Goal: Task Accomplishment & Management: Use online tool/utility

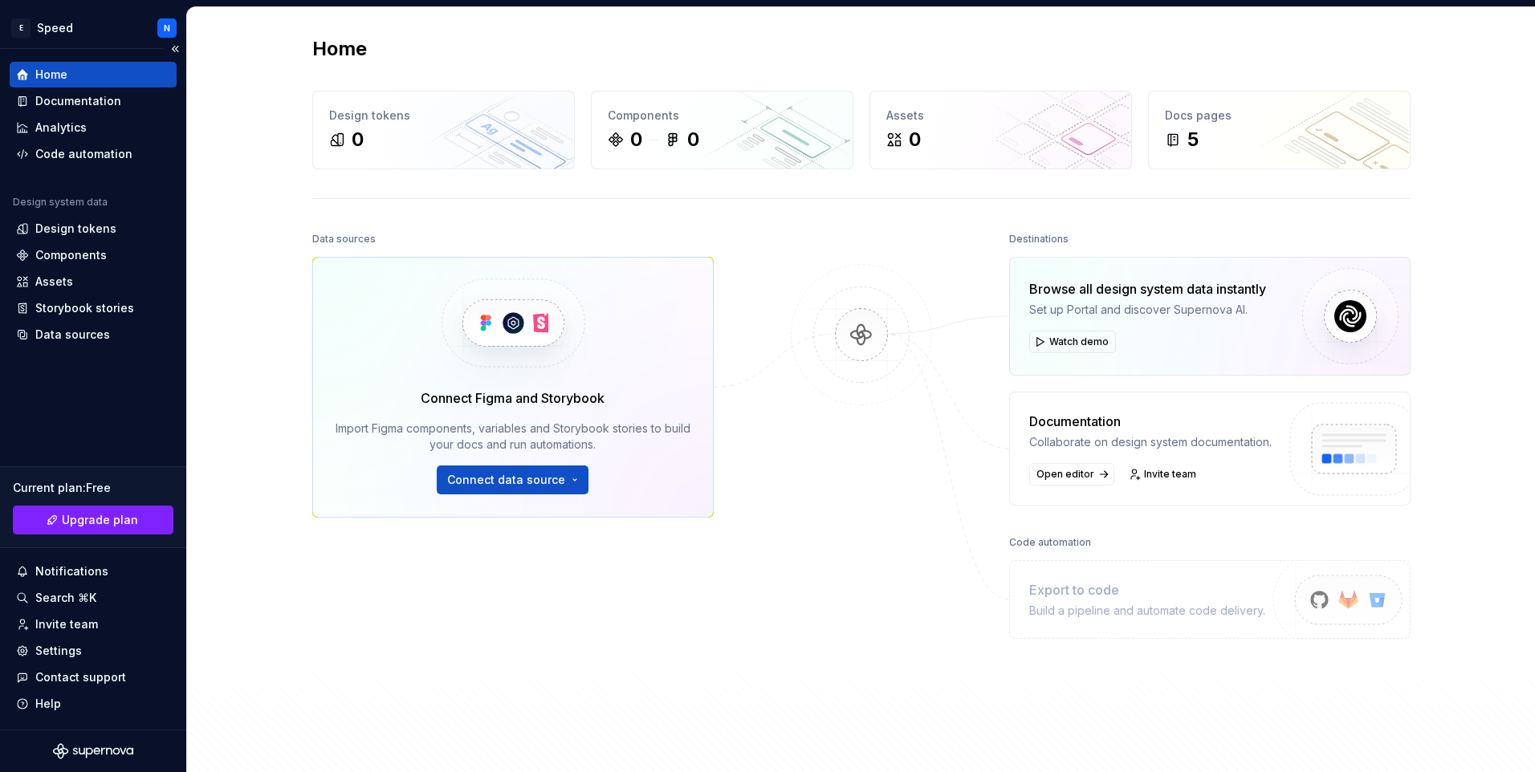
click at [86, 171] on div "Home Documentation Analytics Code automation Design system data Design tokens C…" at bounding box center [93, 205] width 167 height 286
click at [91, 149] on div "Code automation" at bounding box center [83, 154] width 97 height 16
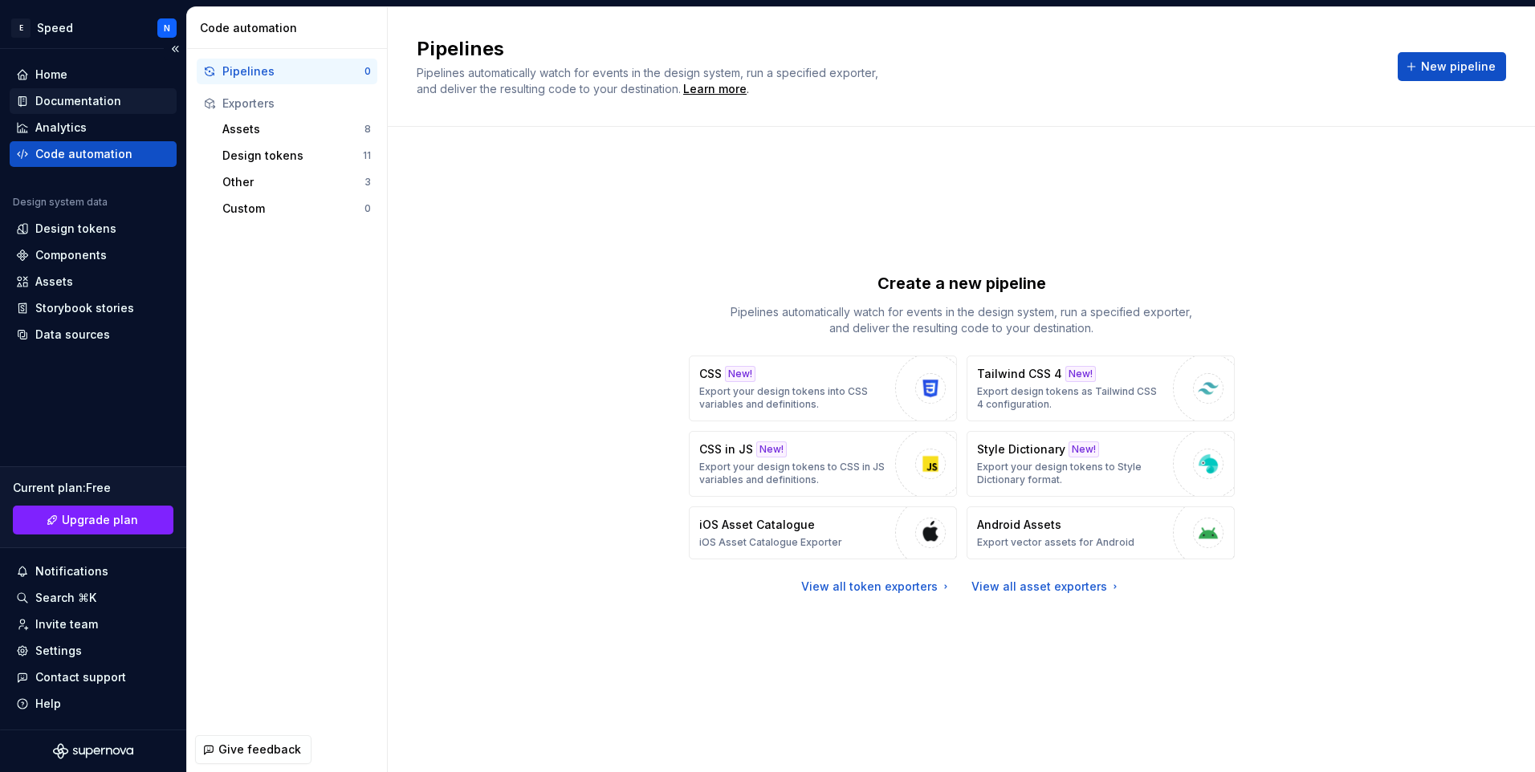
click at [62, 99] on div "Documentation" at bounding box center [78, 101] width 86 height 16
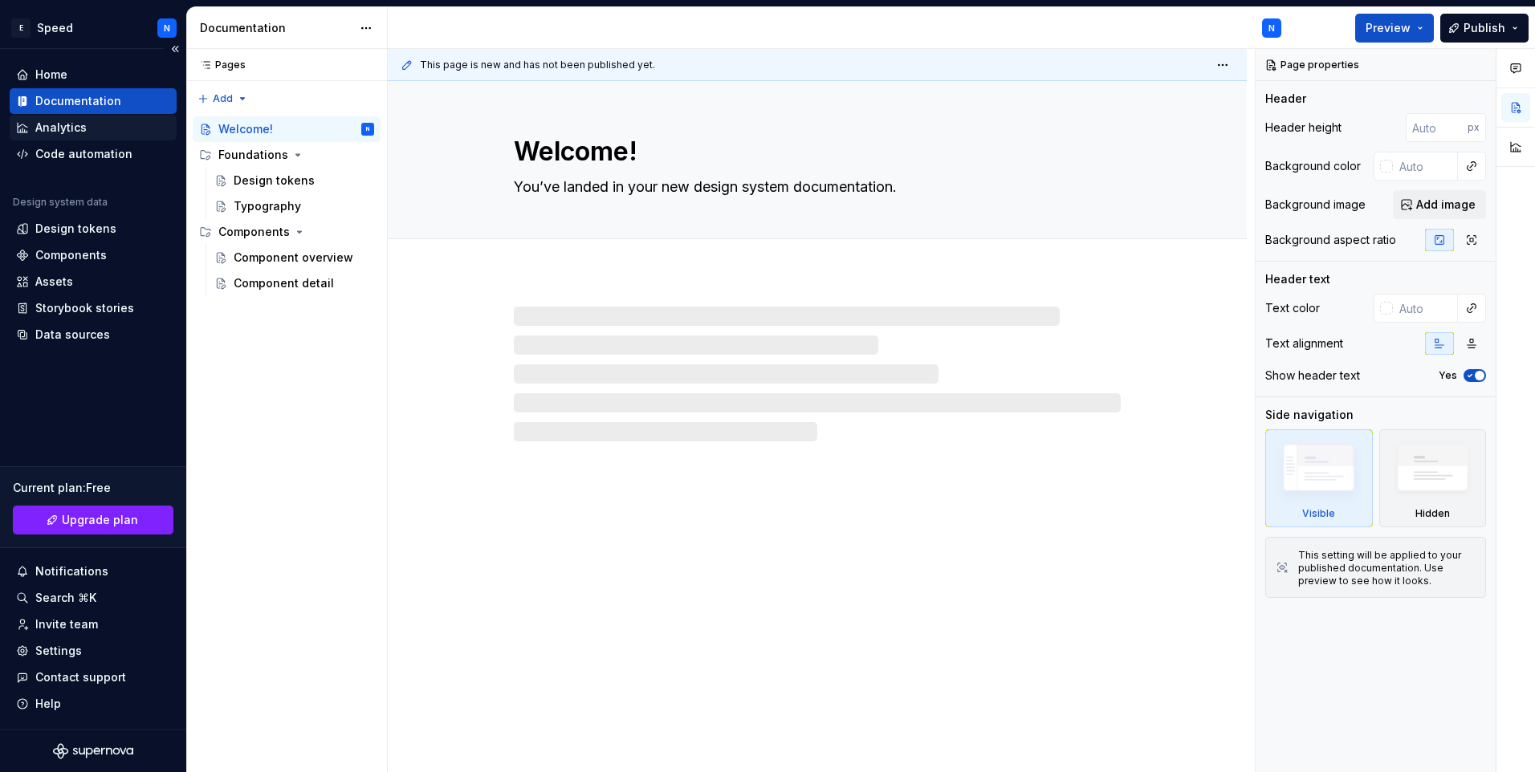
type textarea "*"
click at [64, 121] on div "Analytics" at bounding box center [60, 128] width 51 height 16
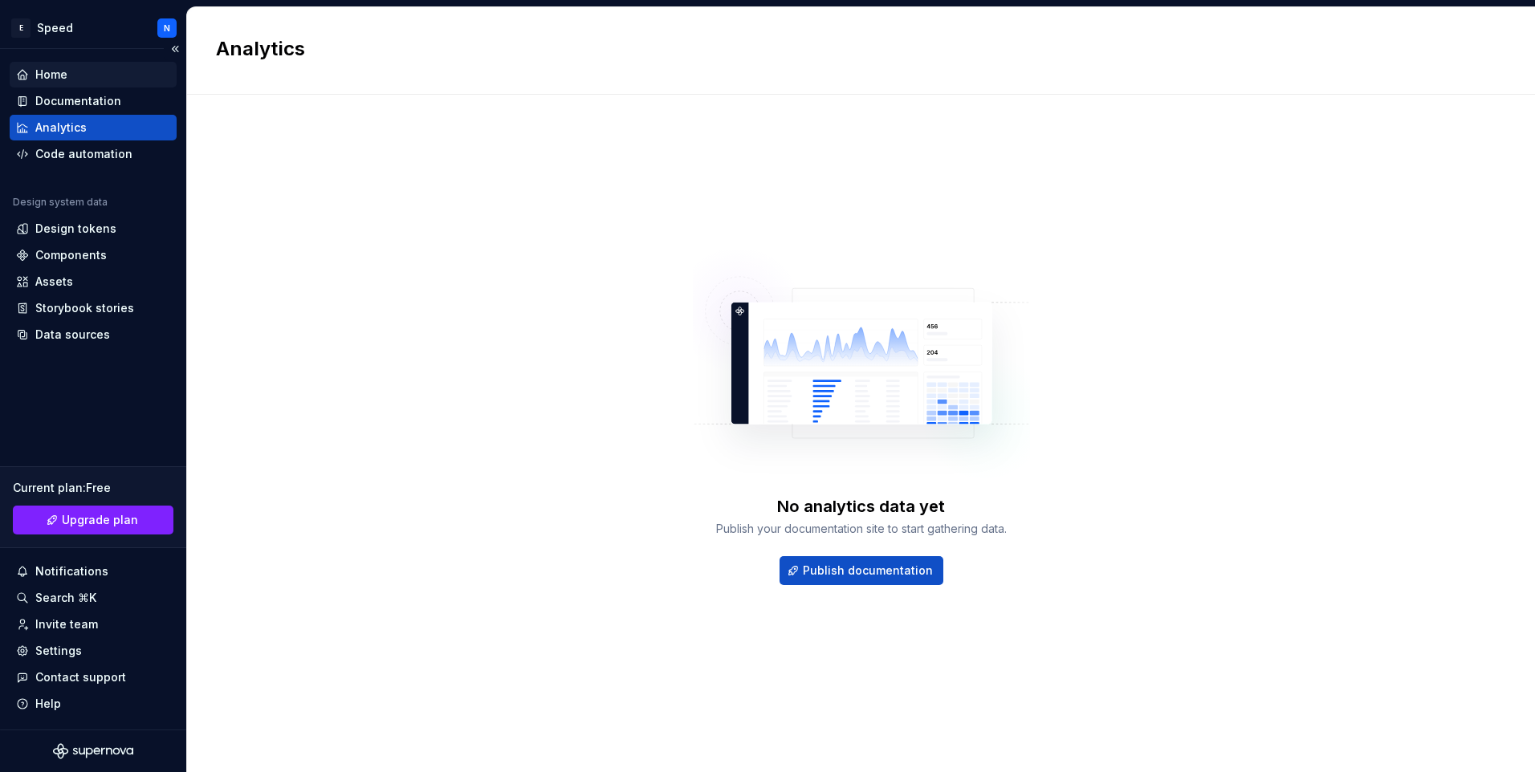
click at [68, 79] on div "Home" at bounding box center [93, 75] width 154 height 16
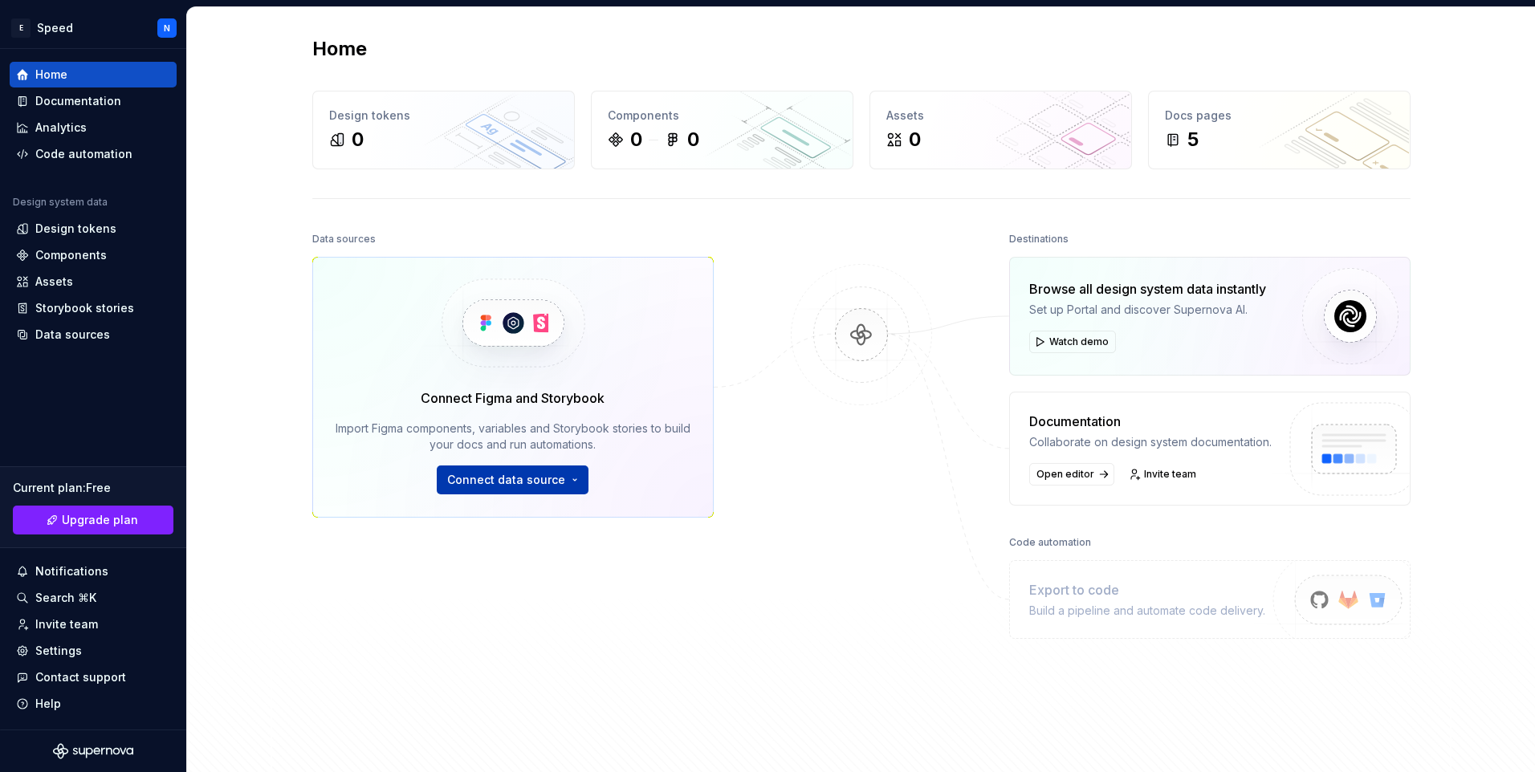
click at [529, 481] on span "Connect data source" at bounding box center [506, 480] width 118 height 16
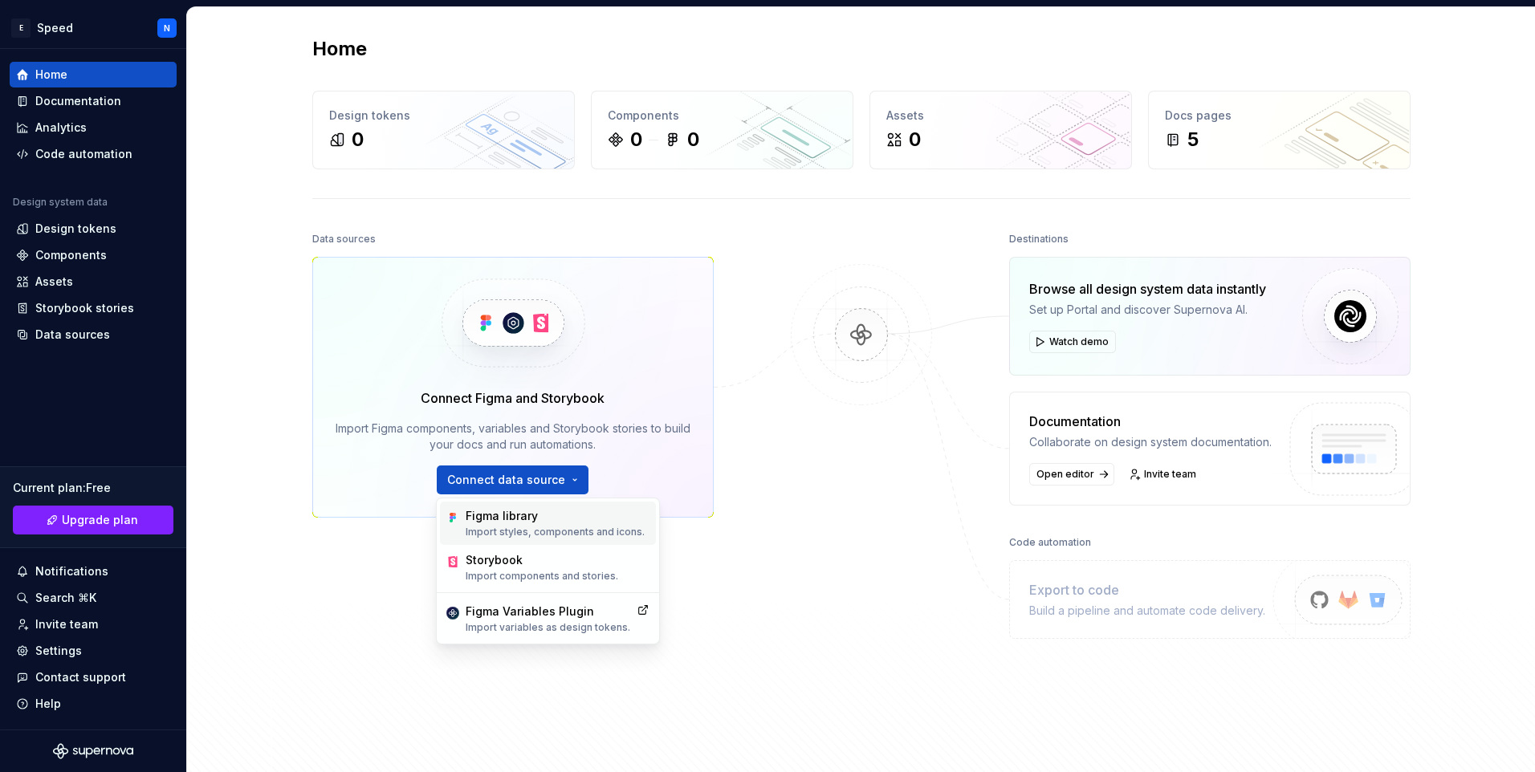
click at [533, 520] on div "Figma library" at bounding box center [555, 516] width 179 height 16
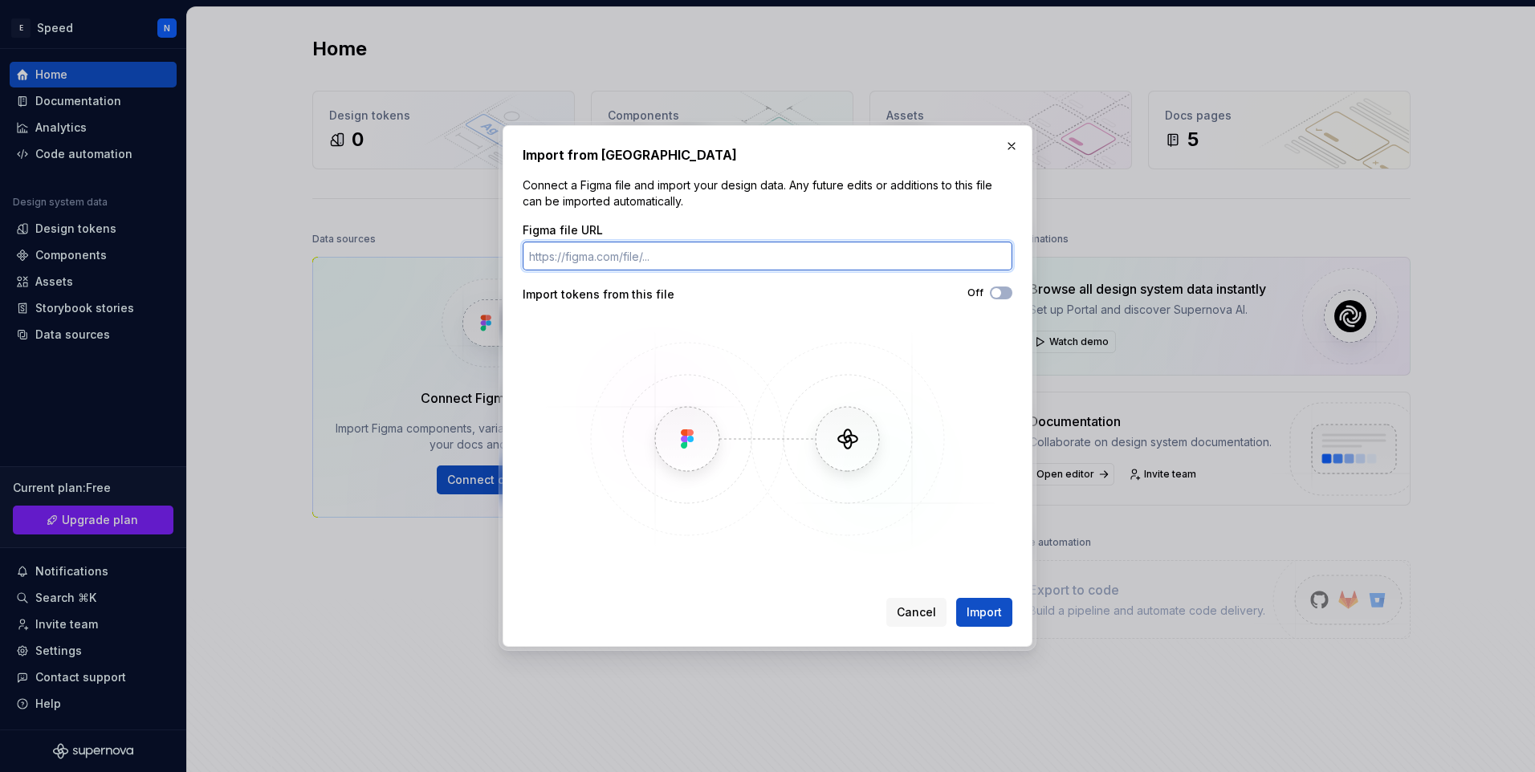
paste input "[URL][DOMAIN_NAME][DOMAIN_NAME]"
type input "[URL][DOMAIN_NAME][DOMAIN_NAME]"
click at [999, 612] on span "Import" at bounding box center [983, 612] width 35 height 16
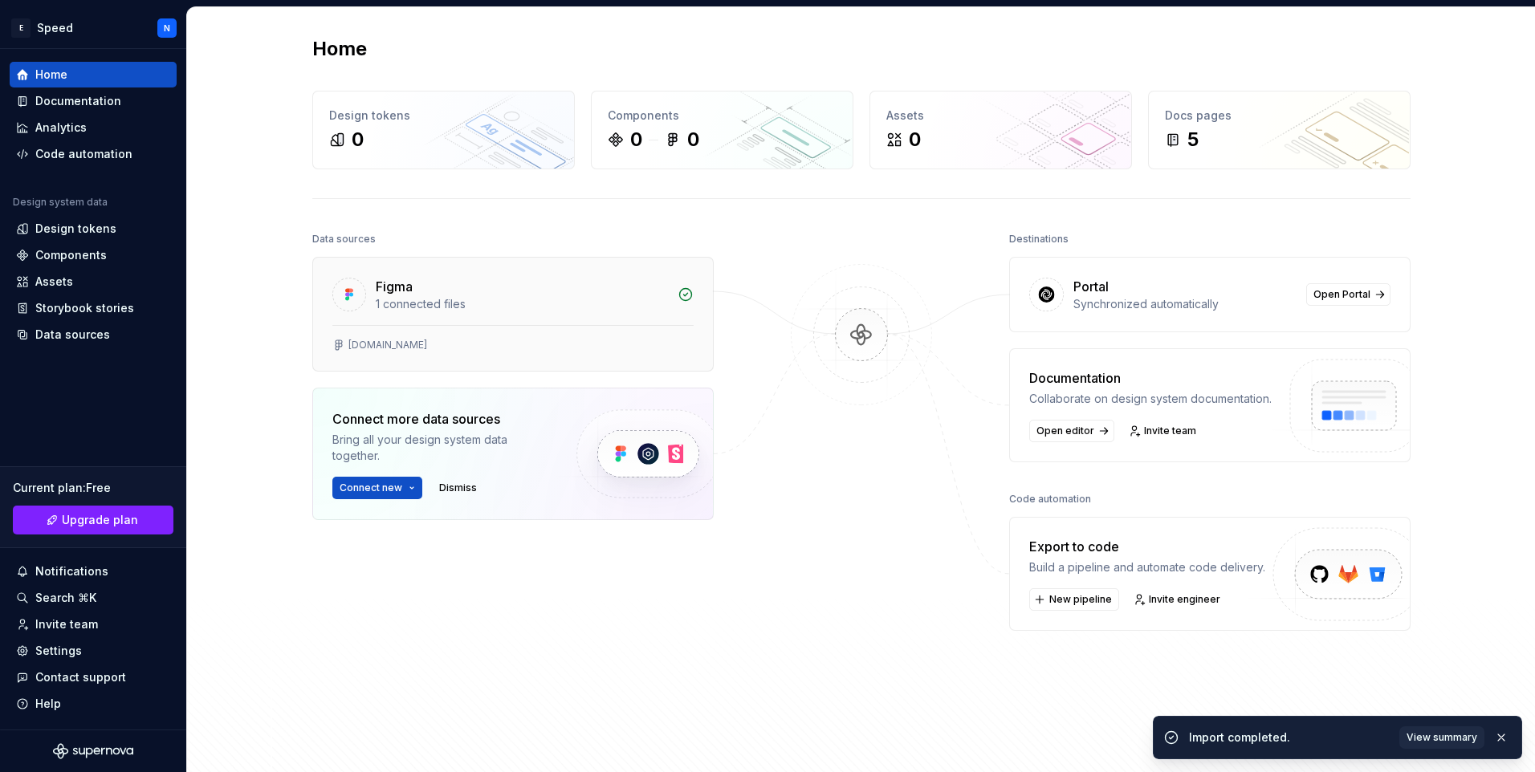
click at [493, 306] on div "1 connected files" at bounding box center [522, 304] width 292 height 16
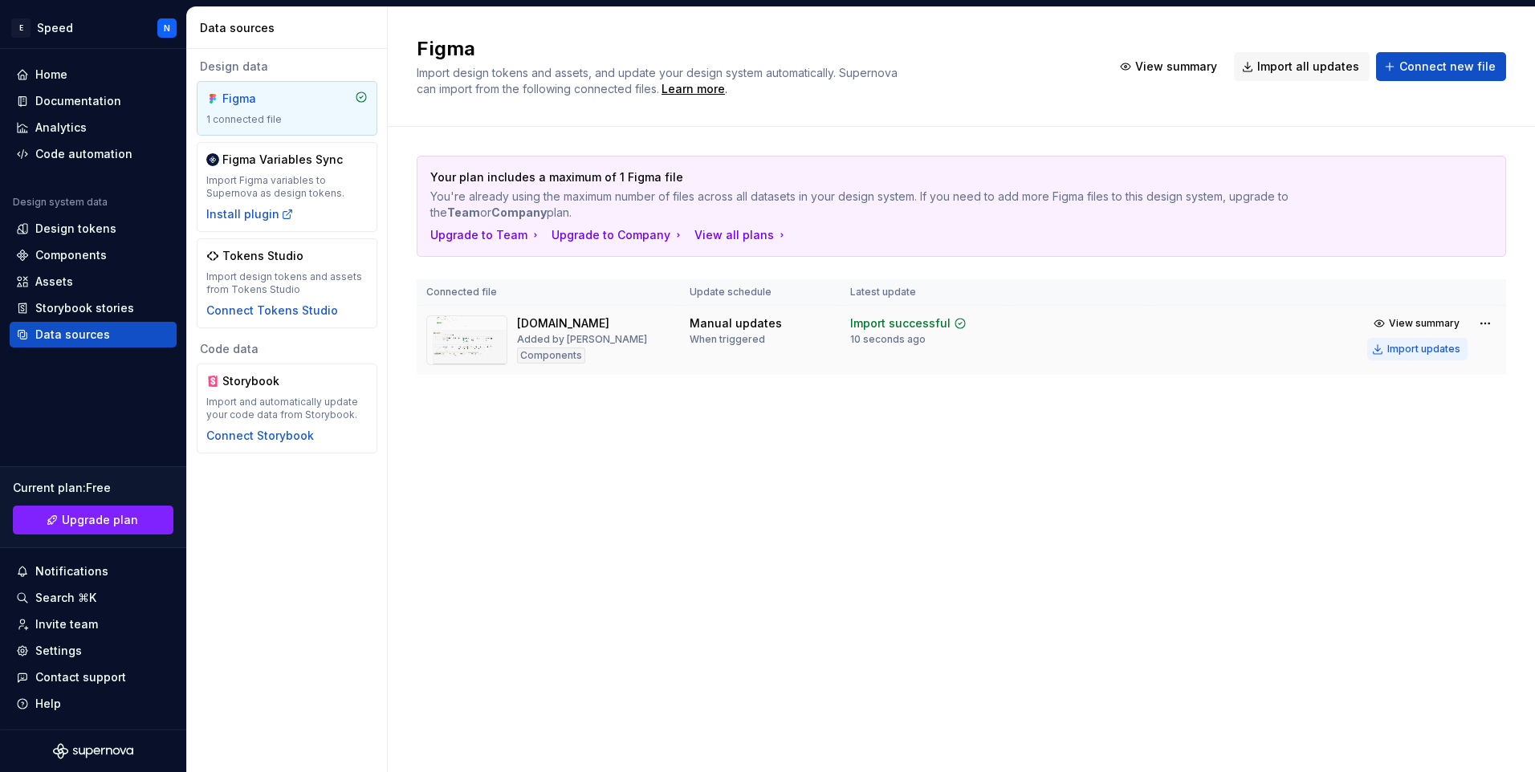
click at [1421, 351] on div "Import updates" at bounding box center [1423, 349] width 73 height 13
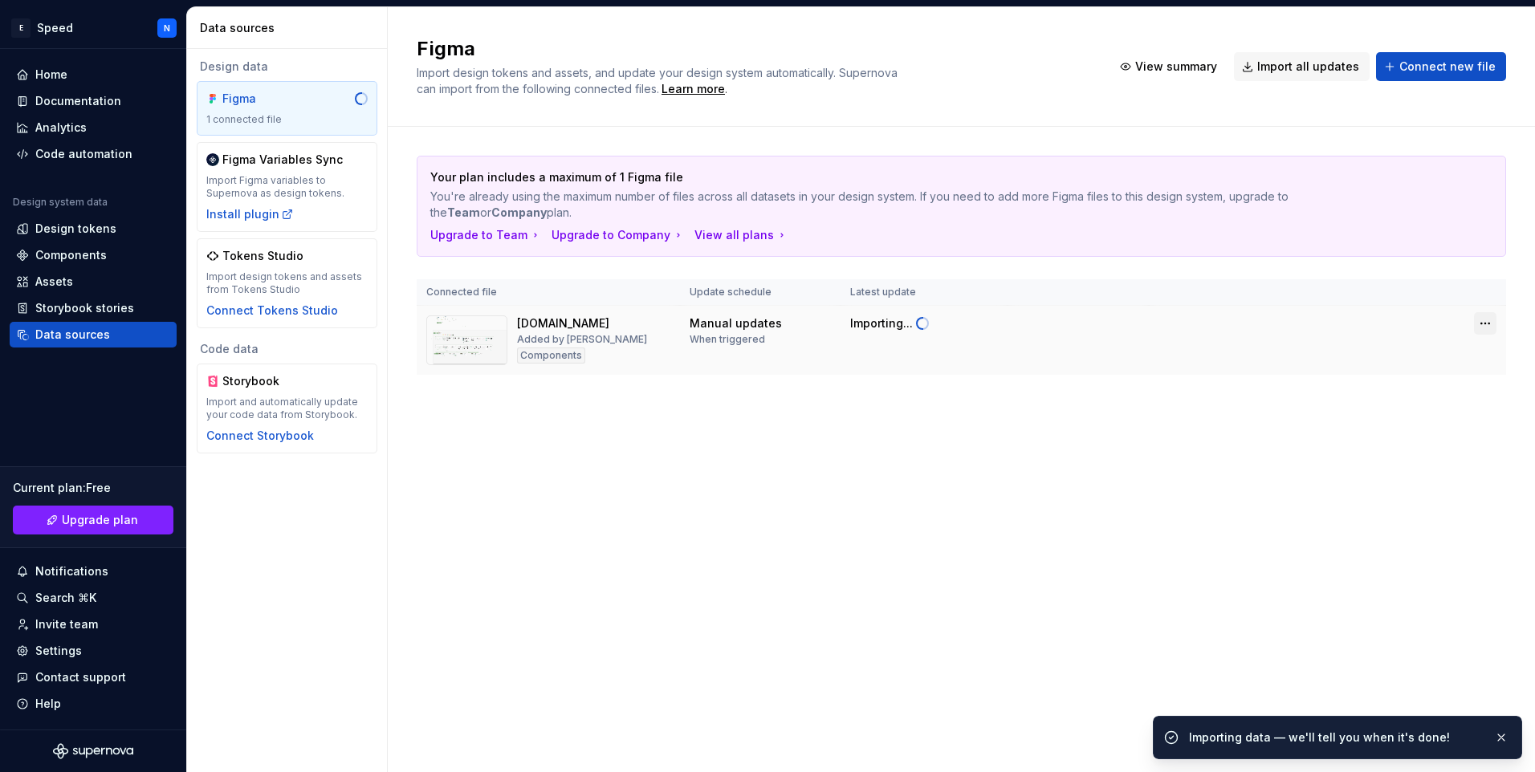
click at [1482, 318] on html "E Speed N Home Documentation Analytics Code automation Design system data Desig…" at bounding box center [767, 386] width 1535 height 772
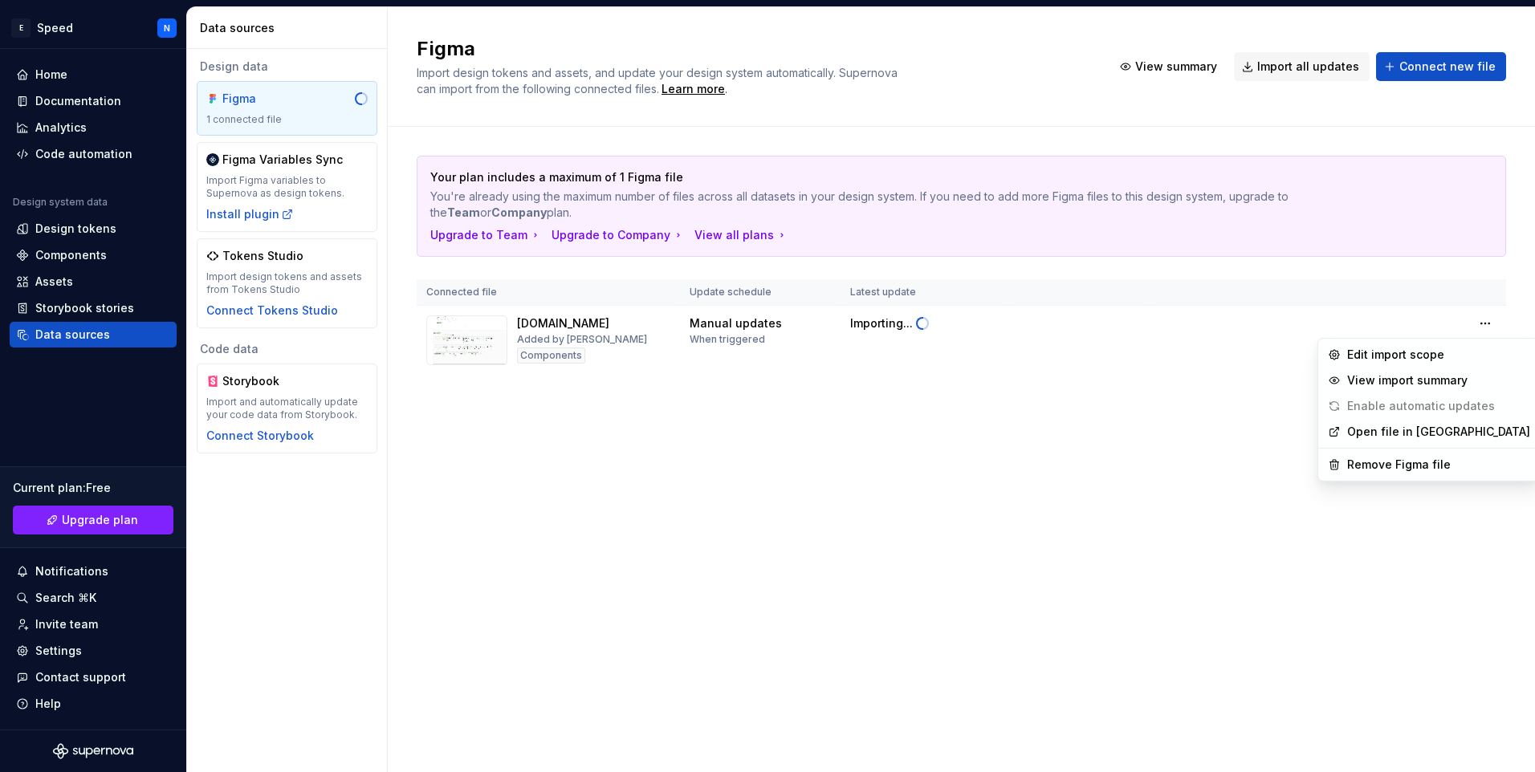
click at [1005, 522] on html "E Speed N Home Documentation Analytics Code automation Design system data Desig…" at bounding box center [767, 386] width 1535 height 772
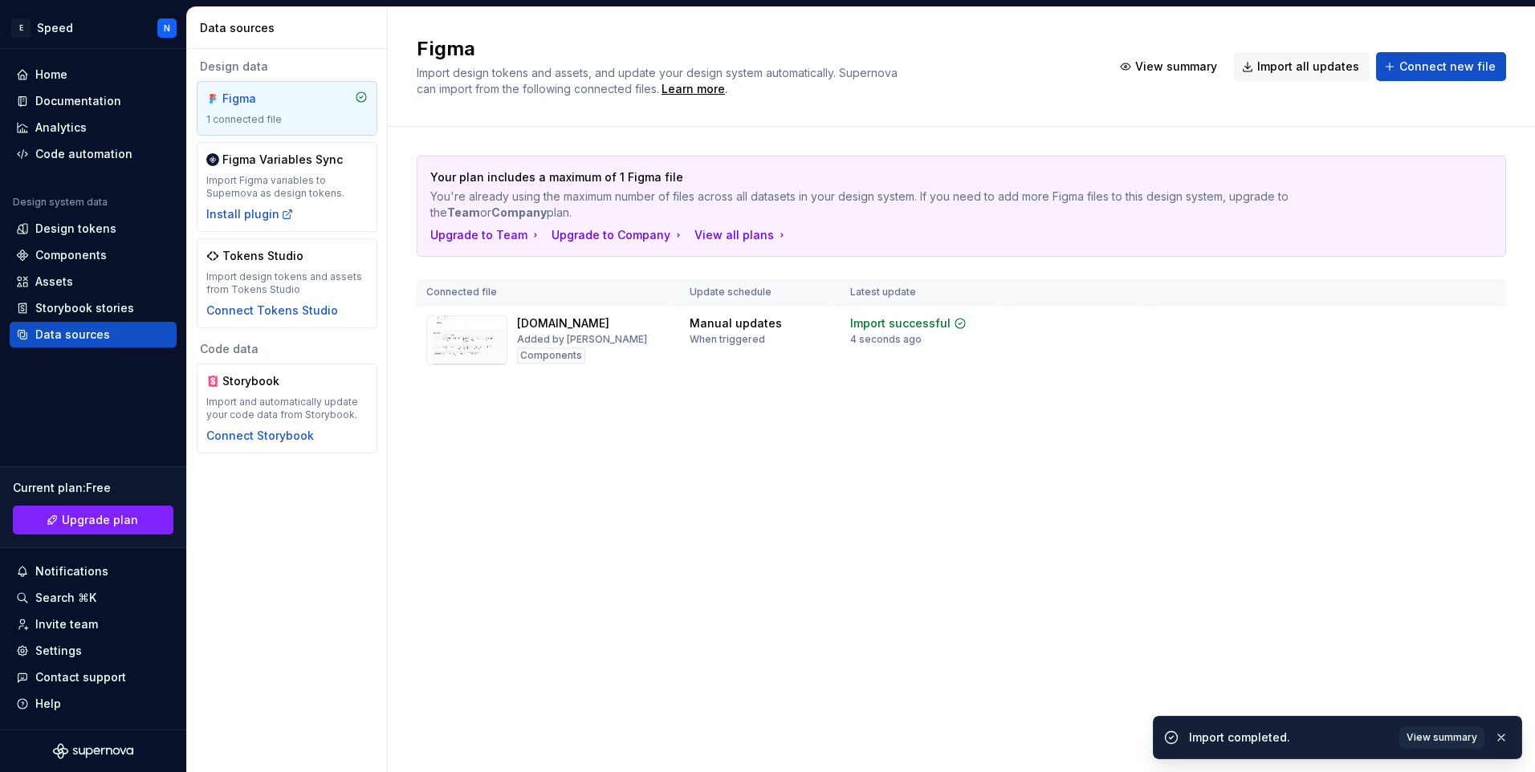
click at [1449, 320] on span "View summary" at bounding box center [1423, 323] width 71 height 13
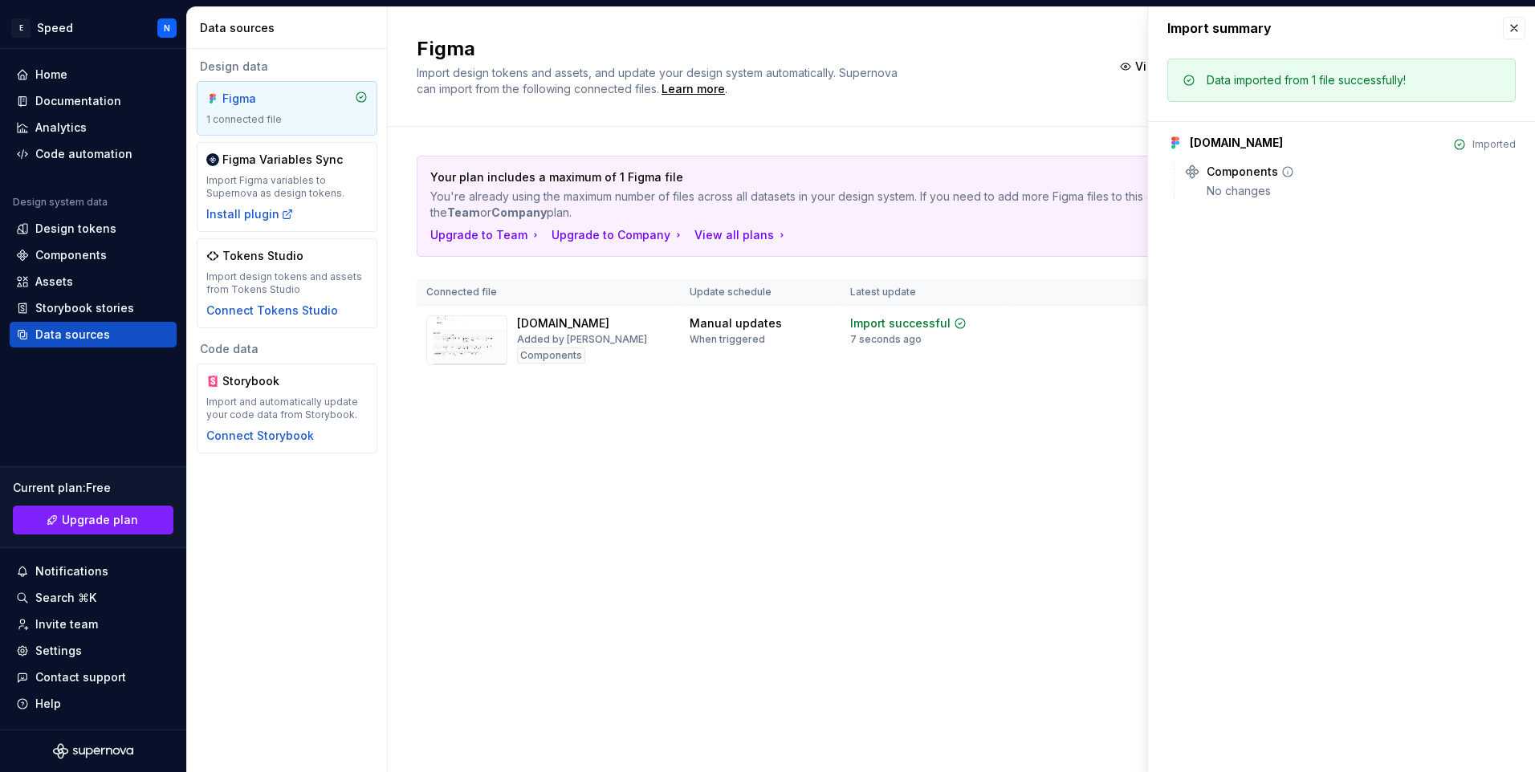
click at [1267, 176] on div "Components" at bounding box center [1241, 172] width 71 height 16
click at [1329, 191] on div "No changes" at bounding box center [1360, 191] width 309 height 16
click at [1515, 34] on button "button" at bounding box center [1513, 28] width 22 height 22
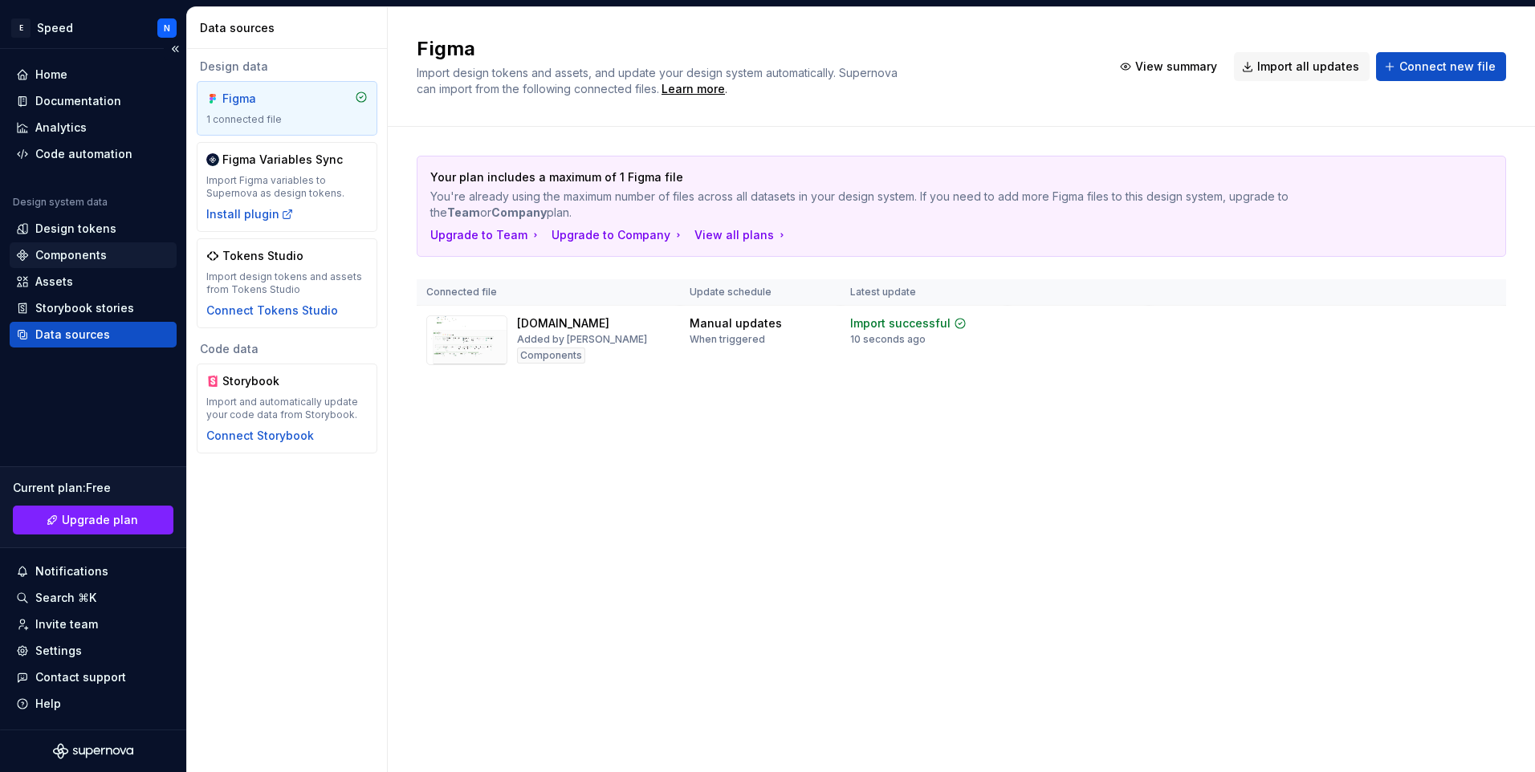
click at [61, 244] on div "Components" at bounding box center [93, 255] width 167 height 26
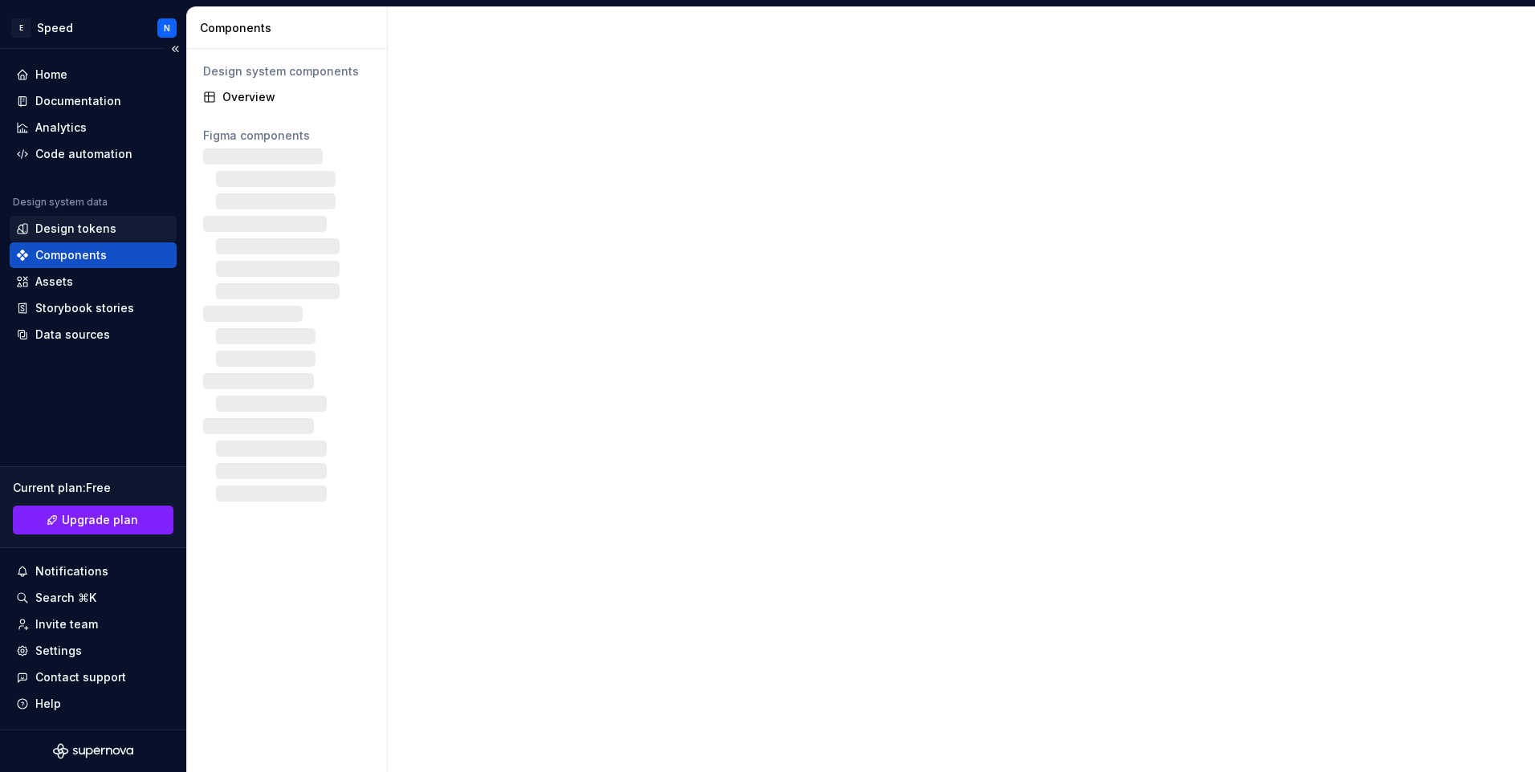
click at [70, 220] on div "Design tokens" at bounding box center [93, 229] width 167 height 26
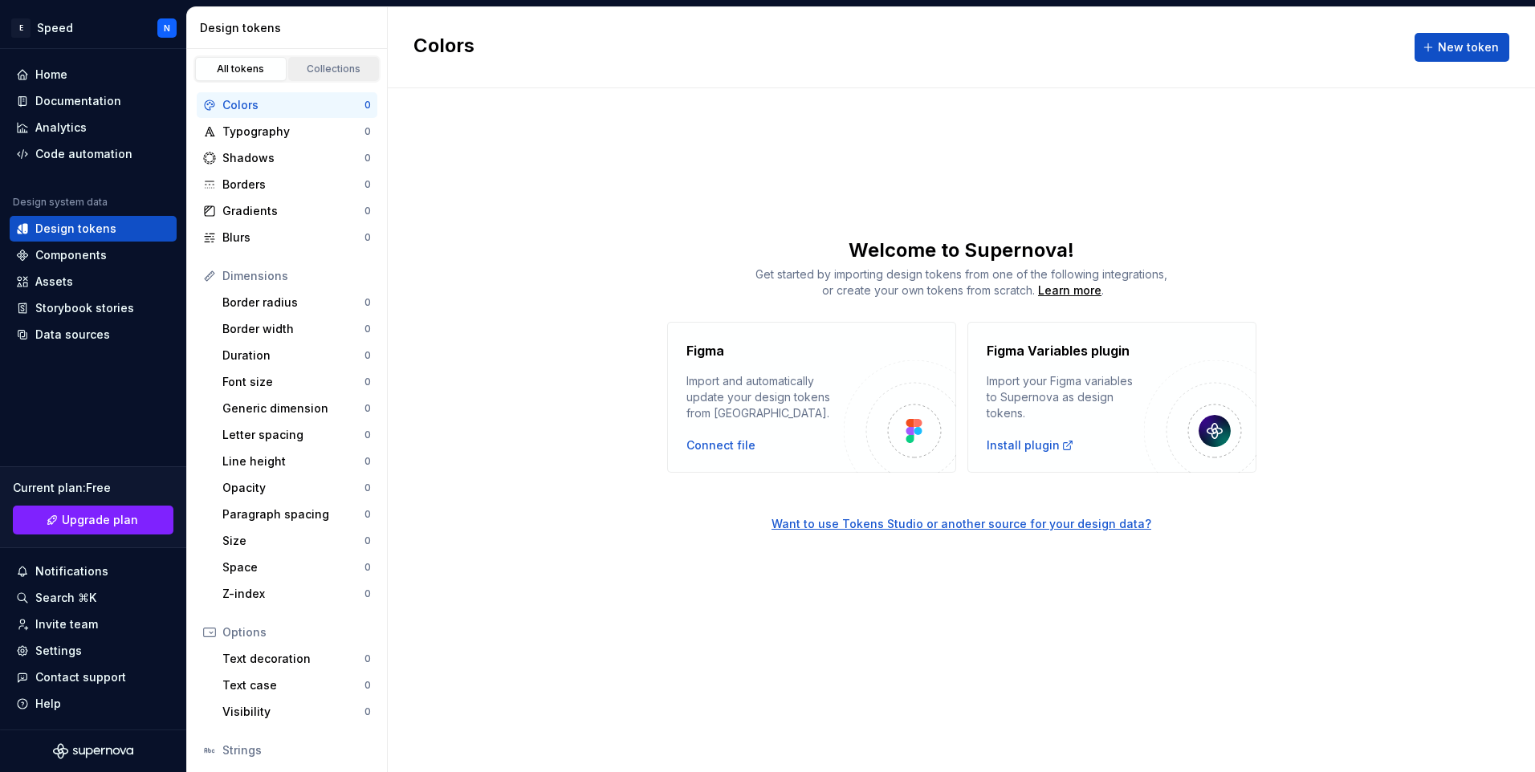
click at [345, 71] on div "Collections" at bounding box center [334, 69] width 80 height 13
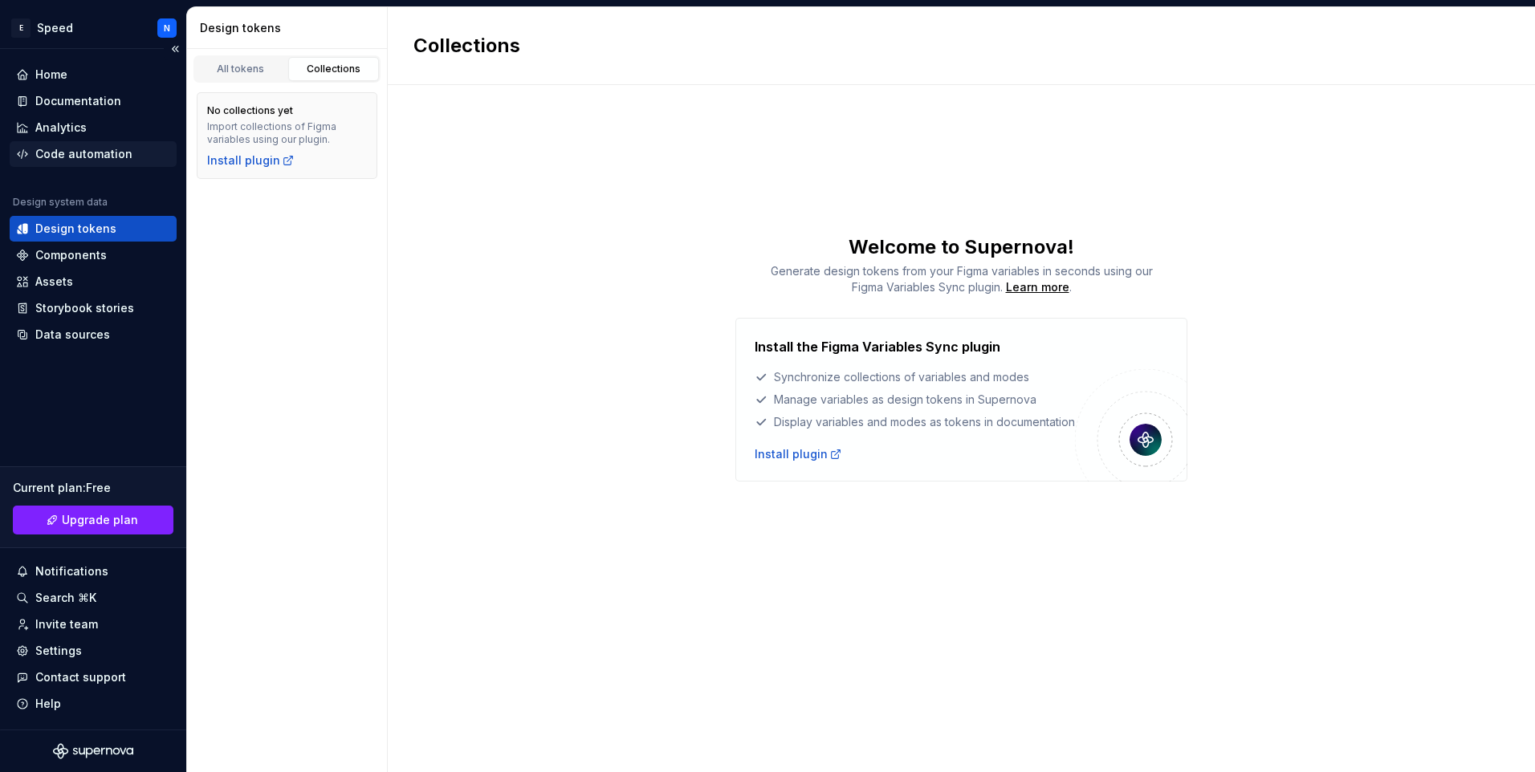
click at [60, 155] on div "Code automation" at bounding box center [83, 154] width 97 height 16
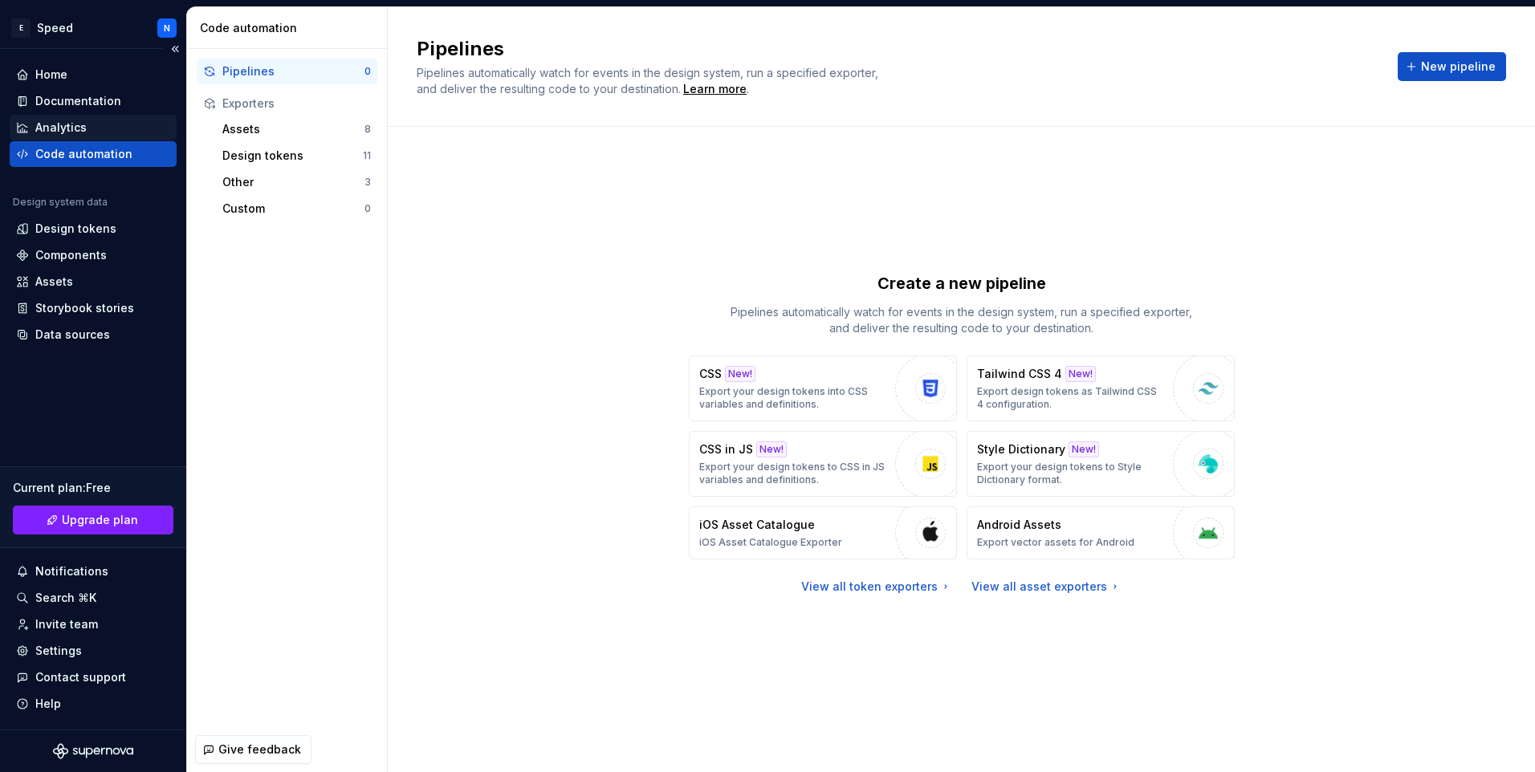
click at [60, 132] on div "Analytics" at bounding box center [60, 128] width 51 height 16
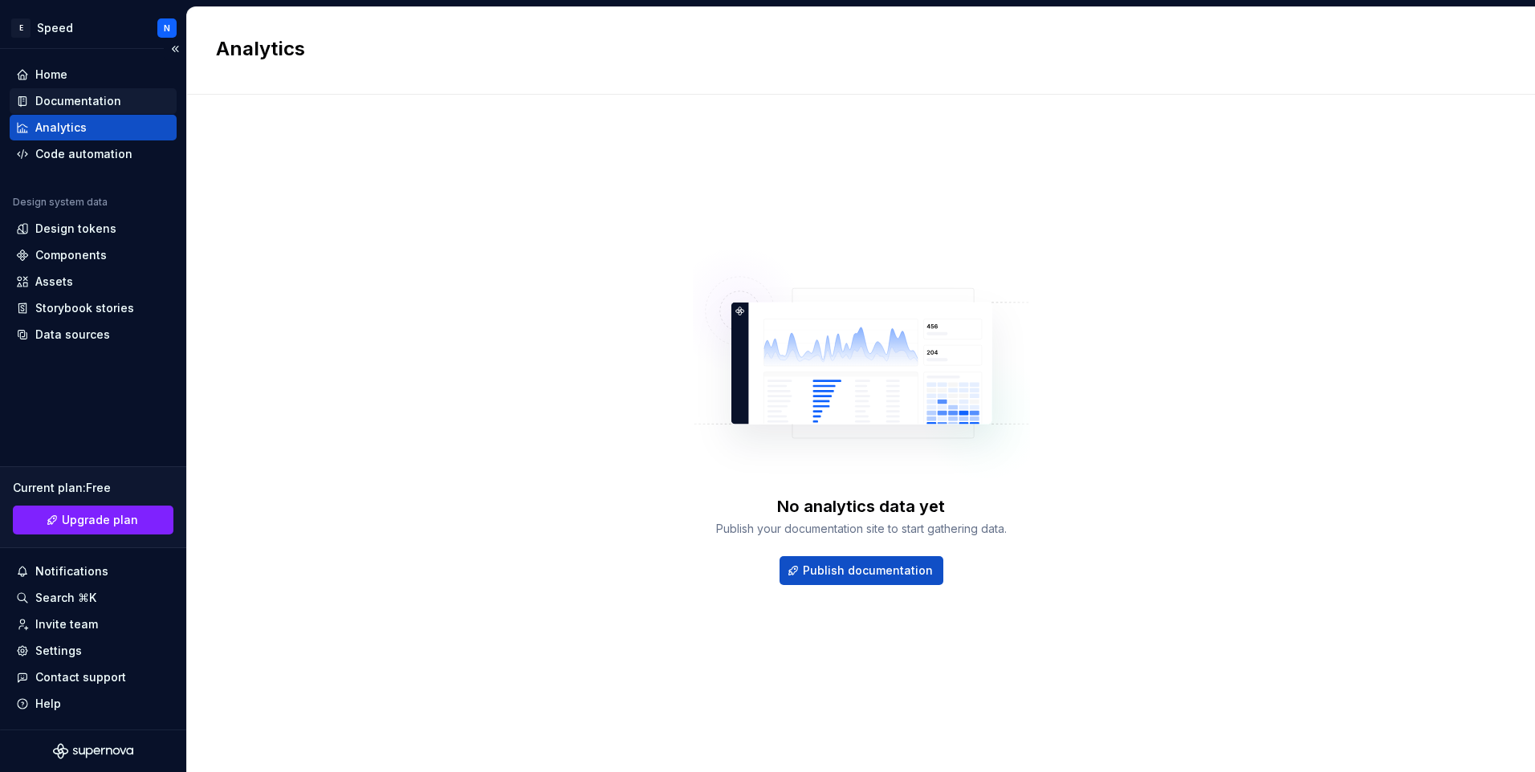
click at [67, 103] on div "Documentation" at bounding box center [78, 101] width 86 height 16
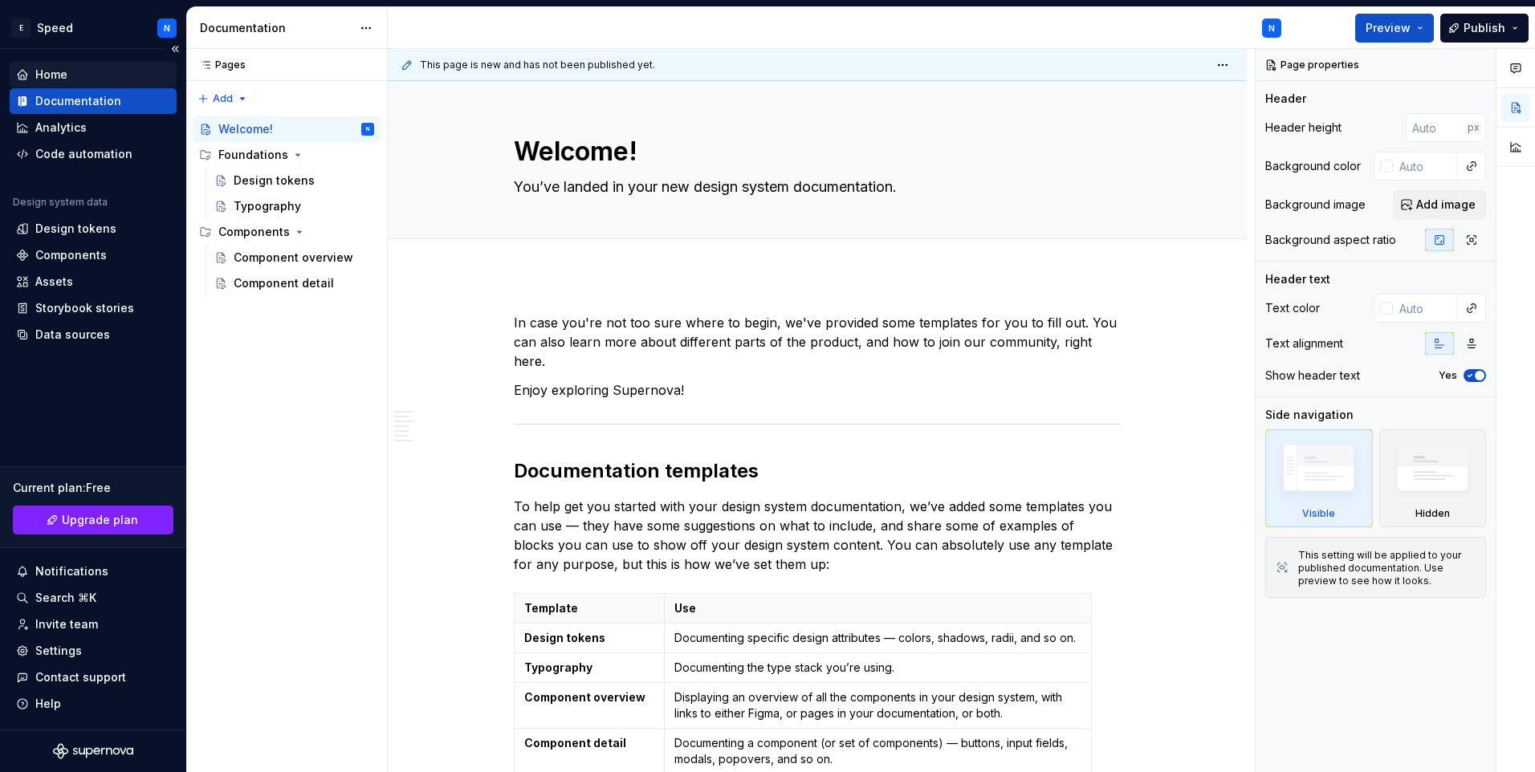
click at [65, 71] on div "Home" at bounding box center [51, 75] width 32 height 16
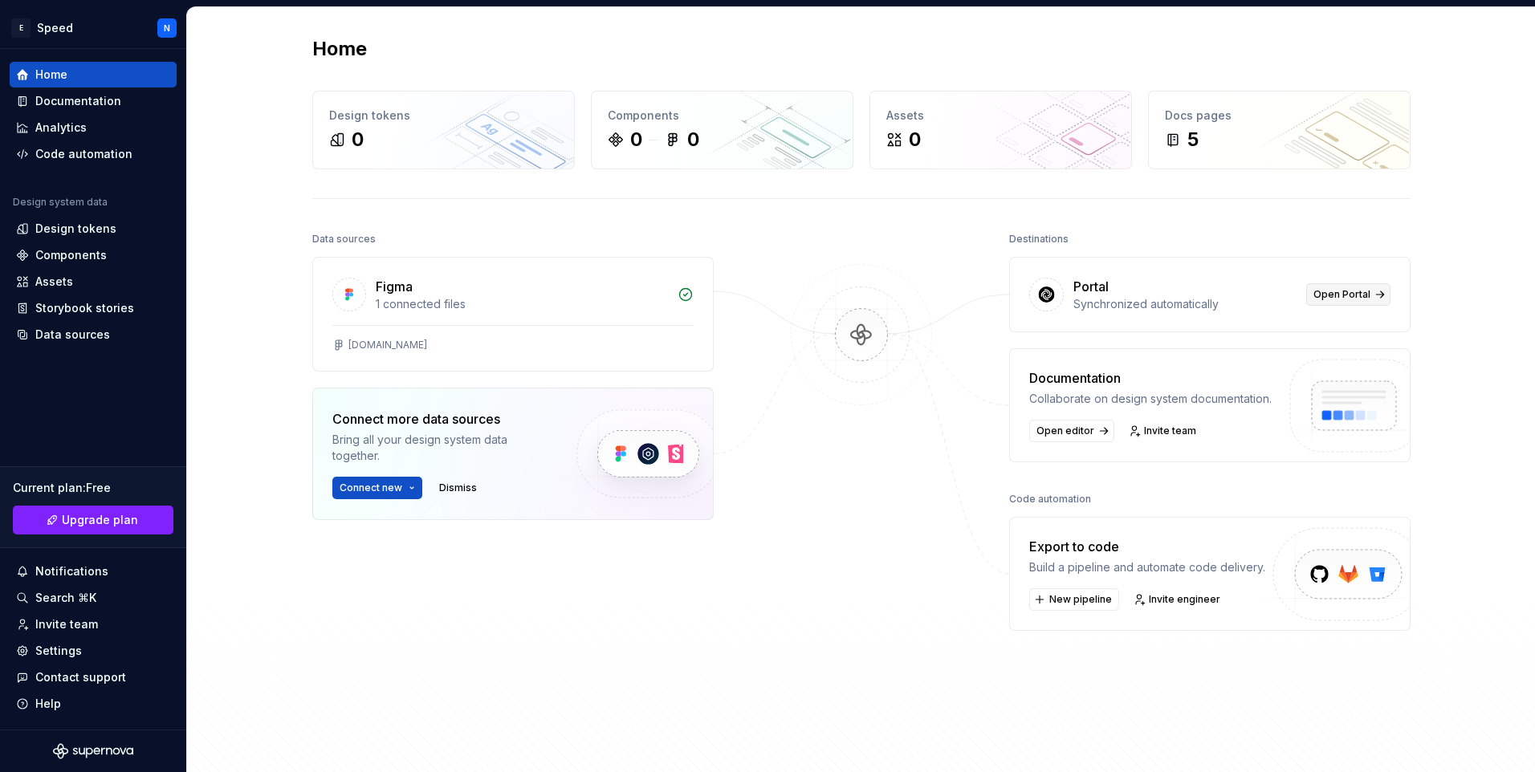
click at [1333, 295] on span "Open Portal" at bounding box center [1341, 294] width 57 height 13
click at [1257, 130] on div "5" at bounding box center [1279, 140] width 229 height 26
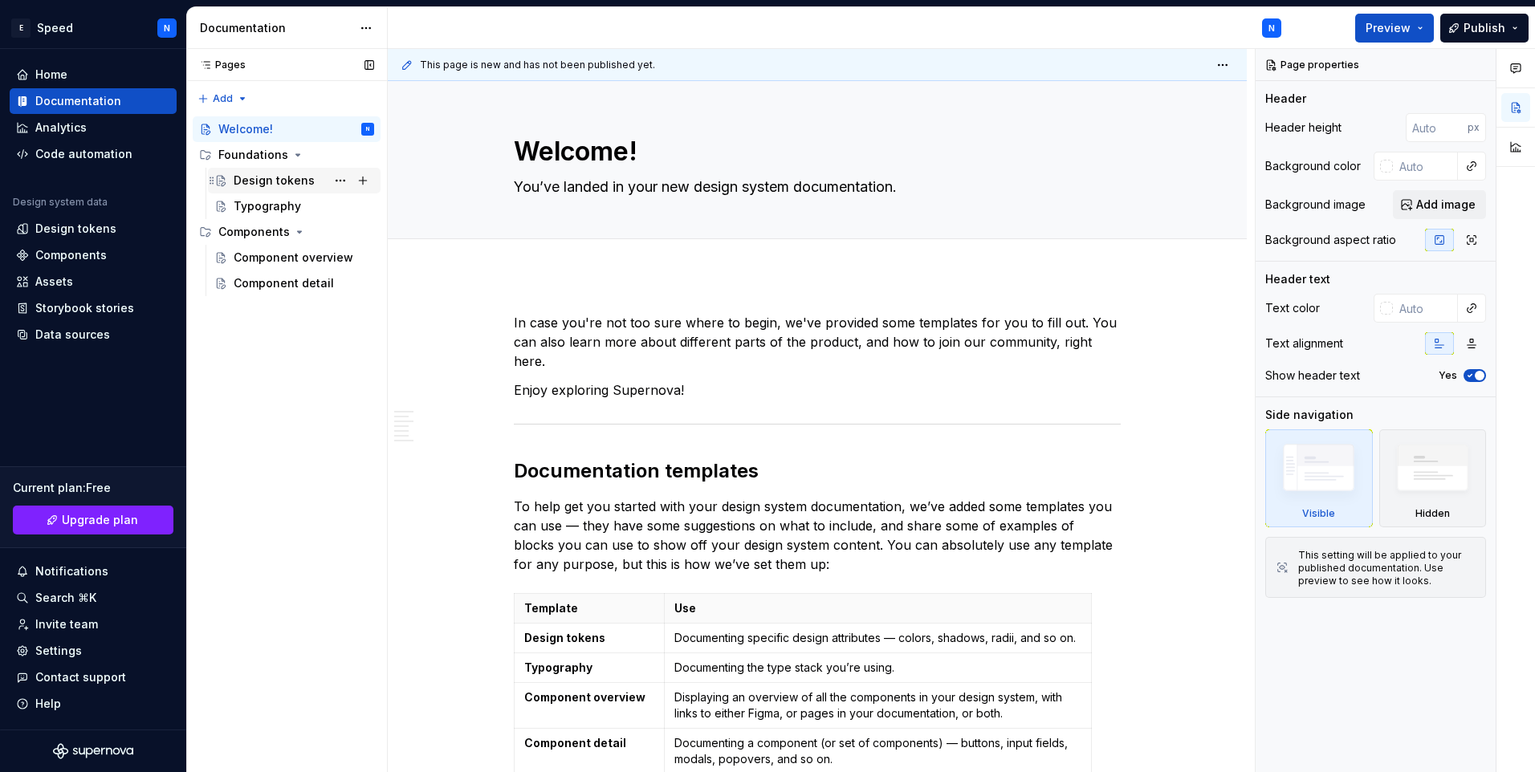
click at [282, 175] on div "Design tokens" at bounding box center [274, 181] width 81 height 16
click at [283, 209] on div "Typography" at bounding box center [267, 206] width 67 height 16
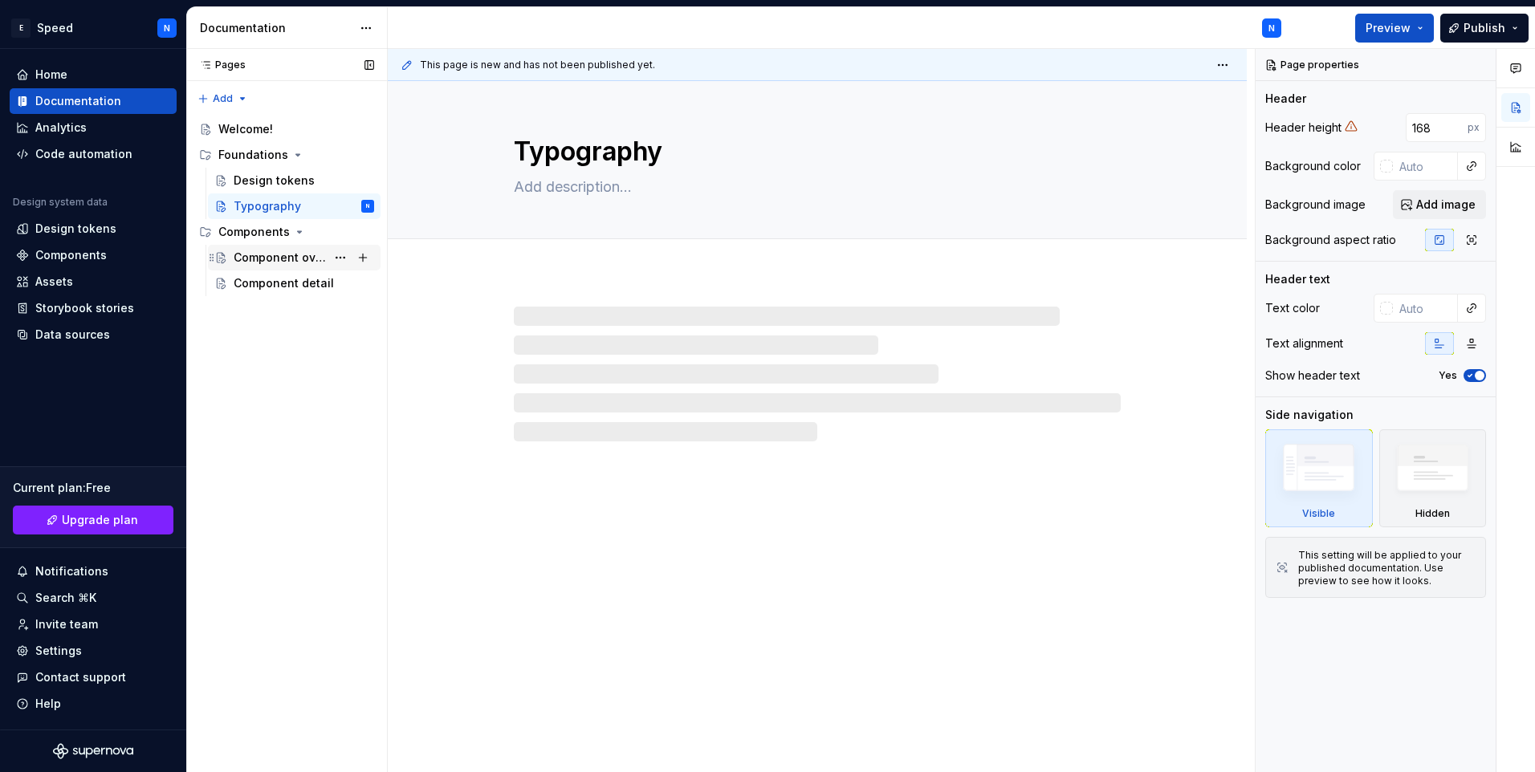
click at [299, 259] on div "Component overview" at bounding box center [280, 258] width 92 height 16
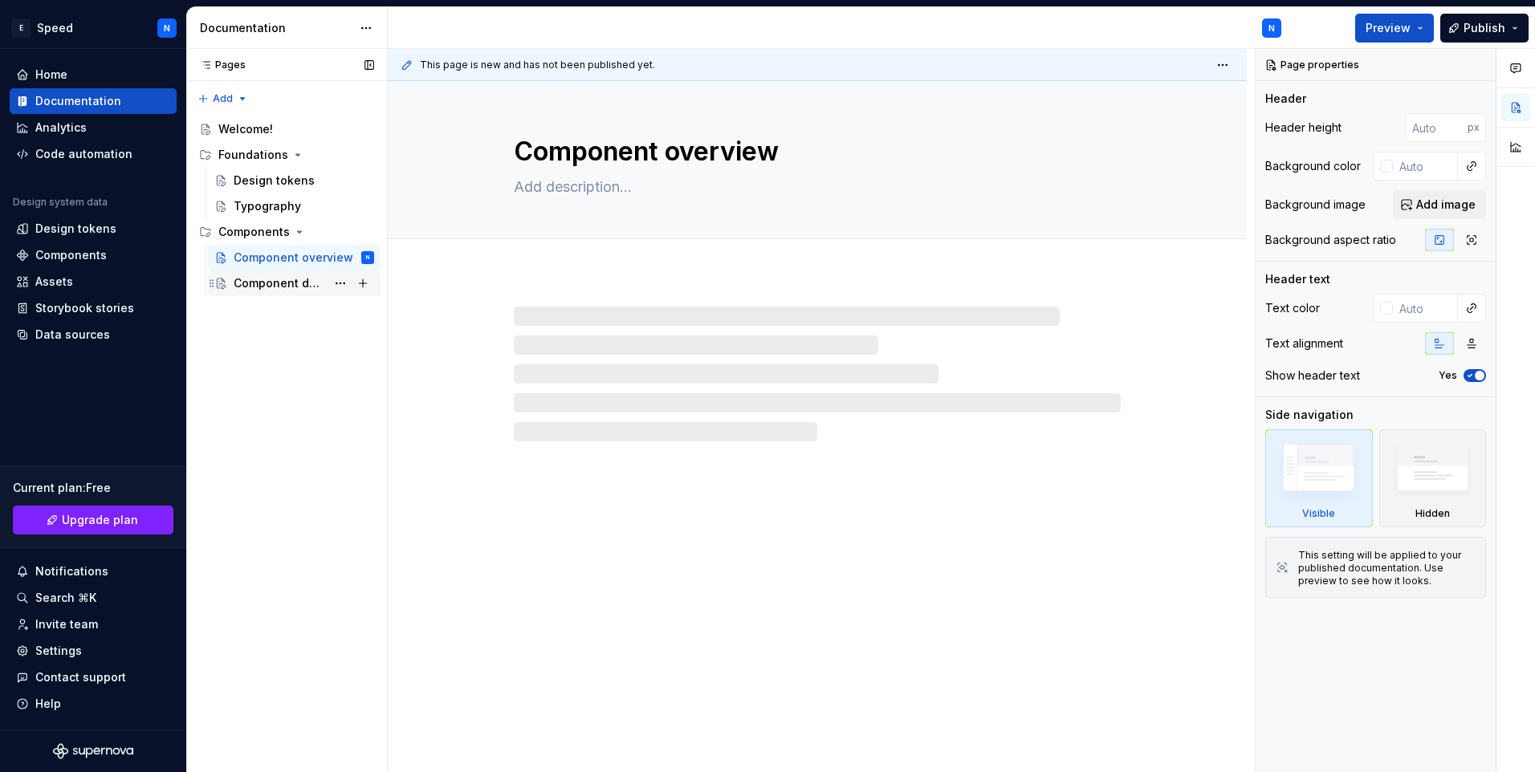
click at [299, 276] on div "Component detail" at bounding box center [280, 283] width 92 height 16
type textarea "*"
click at [86, 231] on div "Design tokens" at bounding box center [75, 229] width 81 height 16
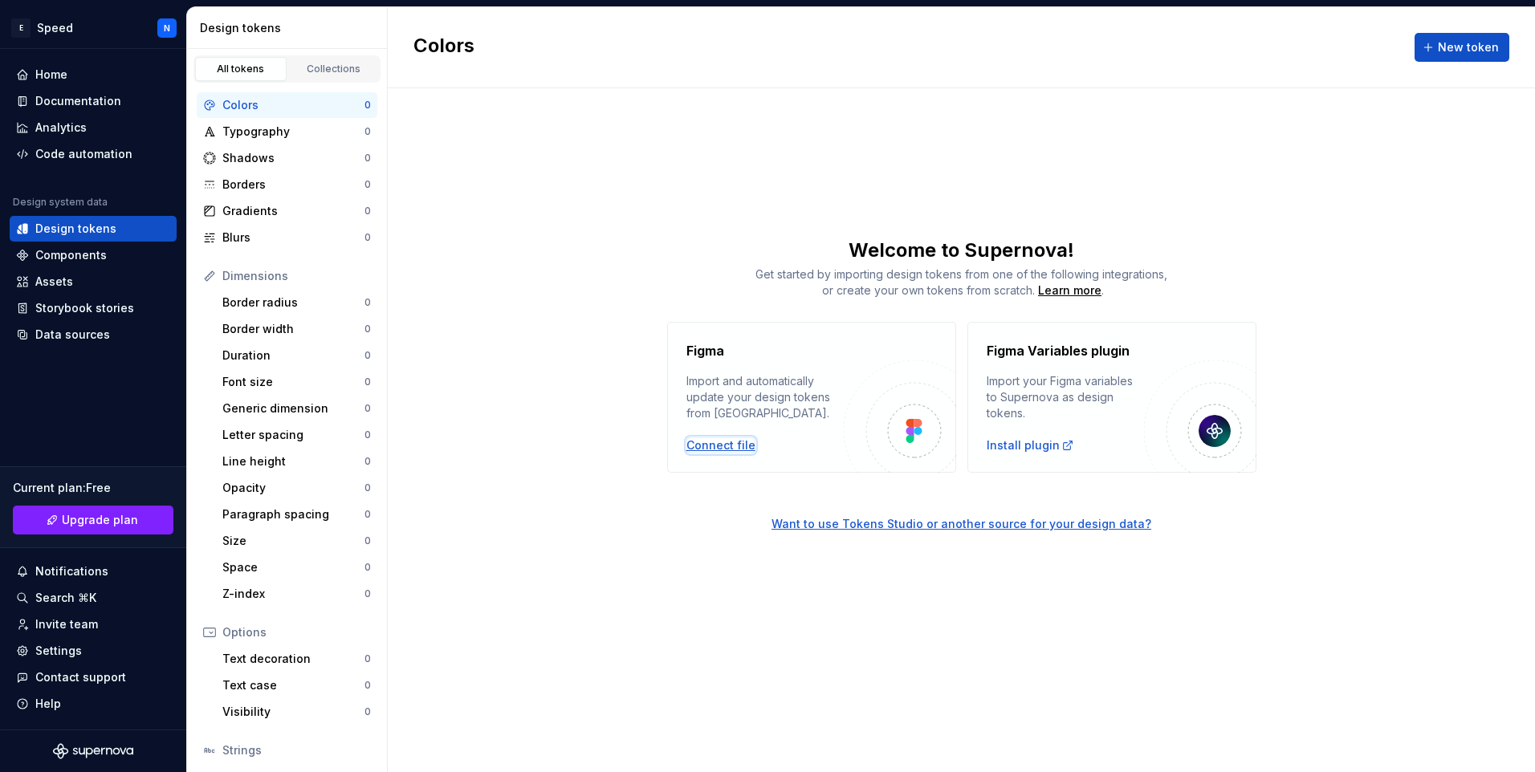
click at [738, 443] on div "Connect file" at bounding box center [720, 445] width 69 height 16
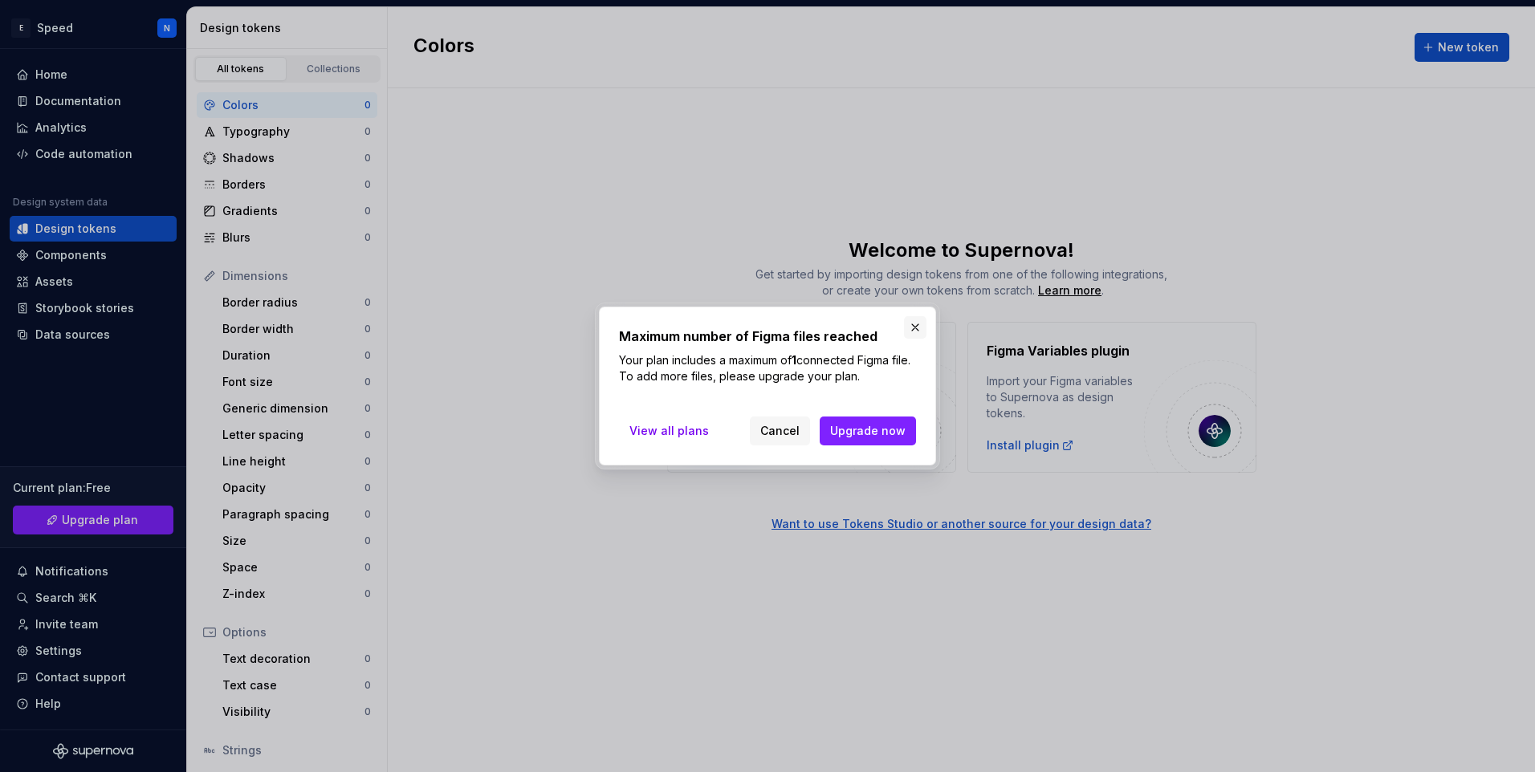
click at [921, 325] on button "button" at bounding box center [915, 327] width 22 height 22
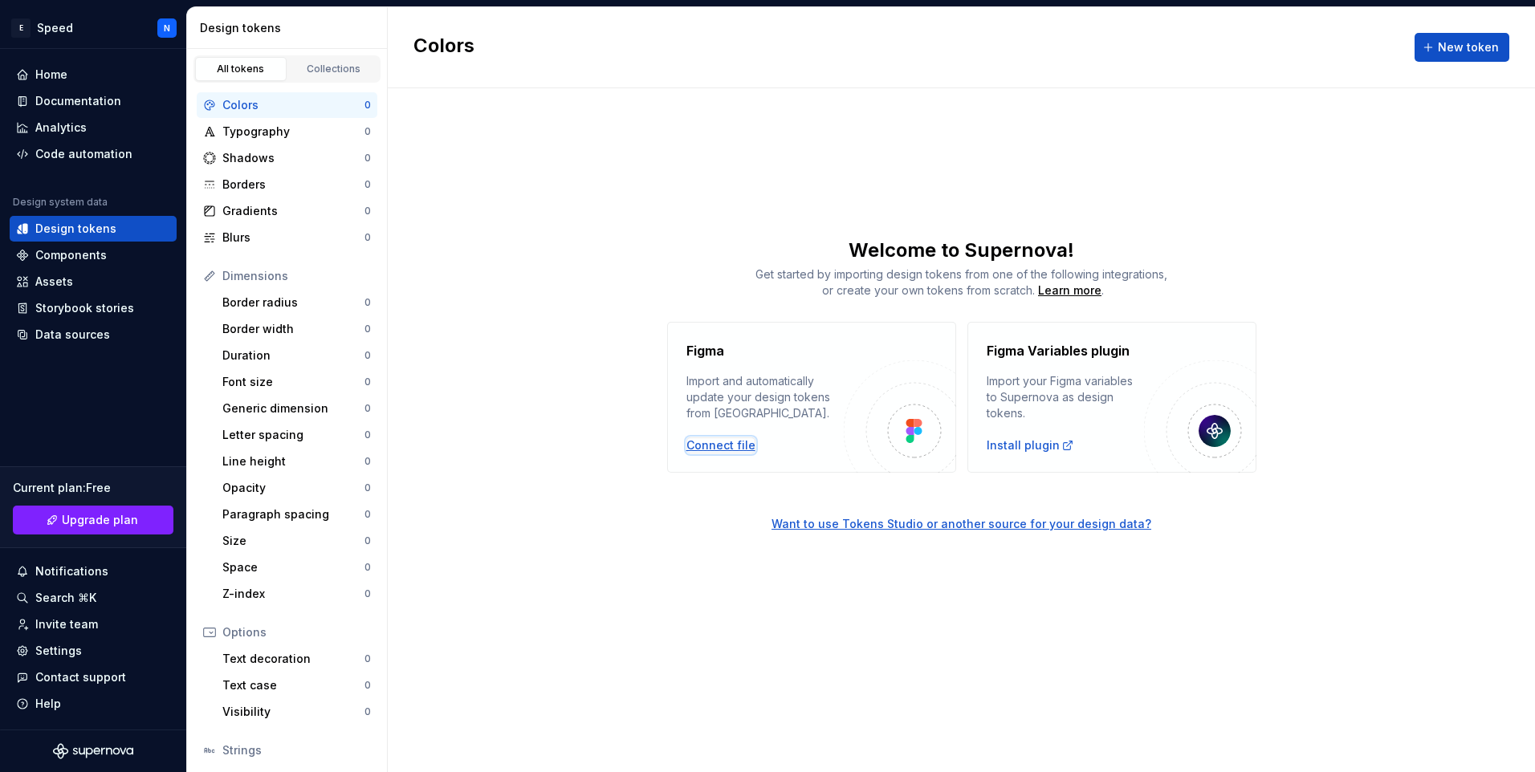
click at [721, 441] on div "Connect file" at bounding box center [720, 445] width 69 height 16
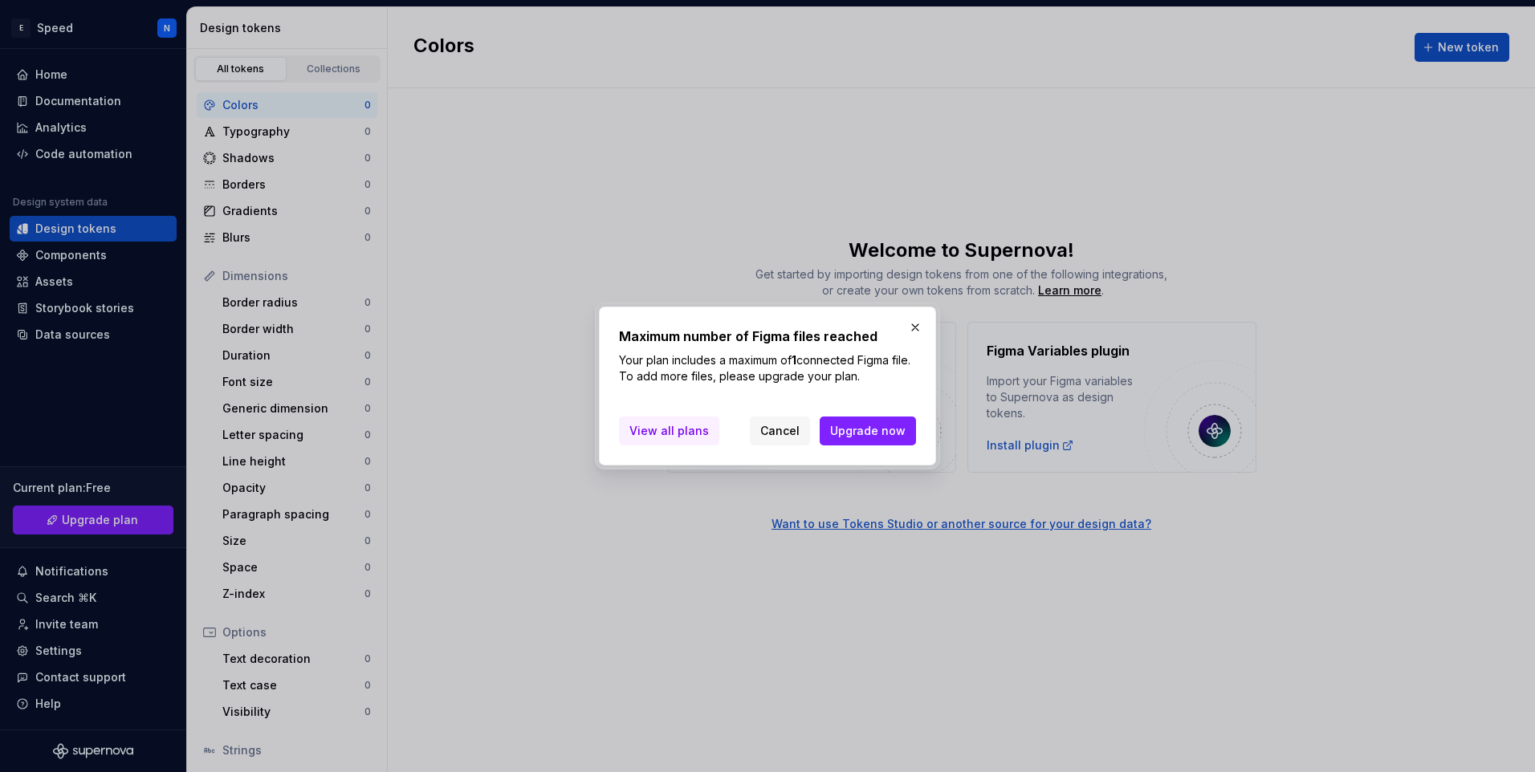
click at [684, 433] on span "View all plans" at bounding box center [668, 431] width 79 height 16
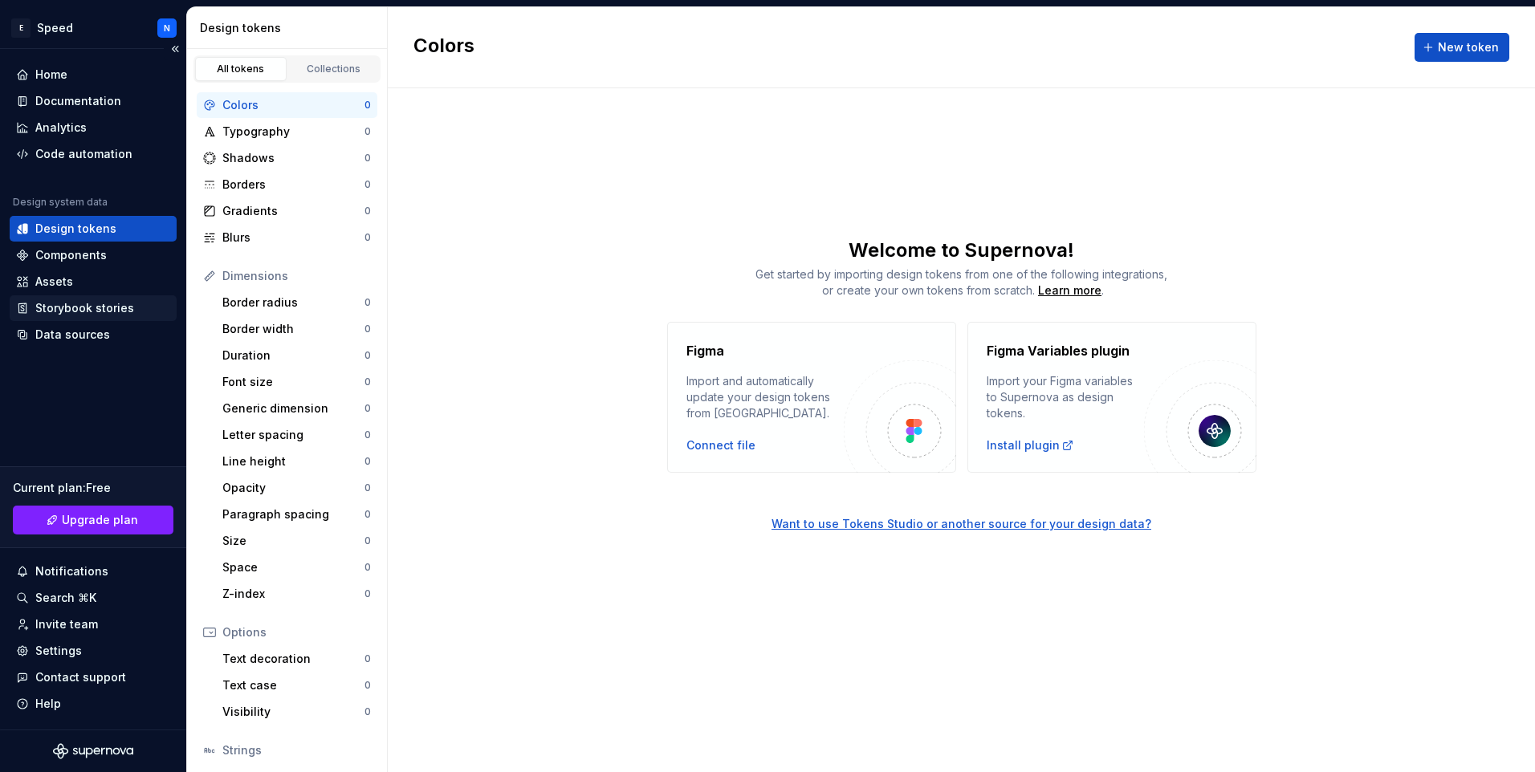
click at [80, 310] on div "Storybook stories" at bounding box center [84, 308] width 99 height 16
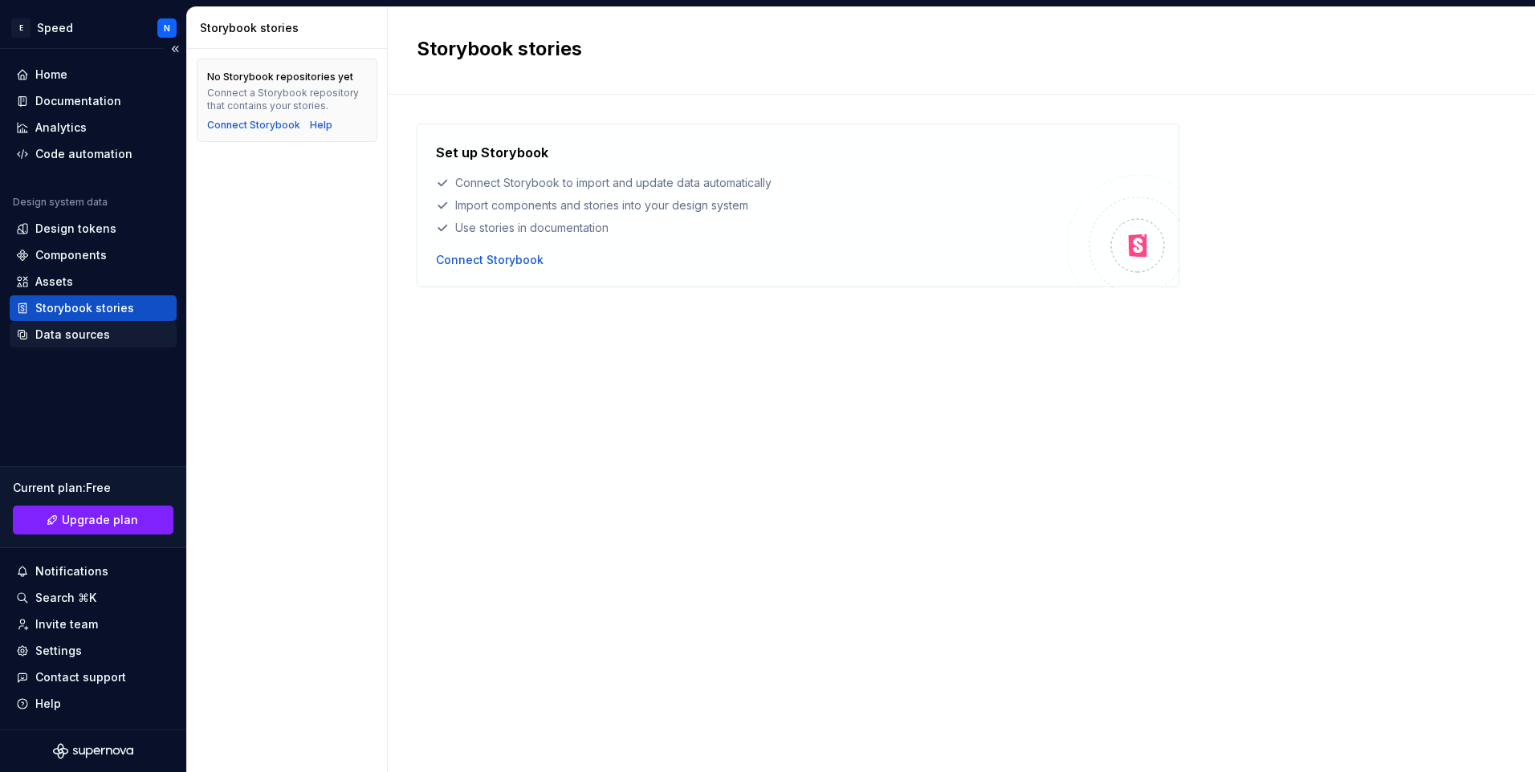
click at [80, 344] on div "Data sources" at bounding box center [93, 335] width 167 height 26
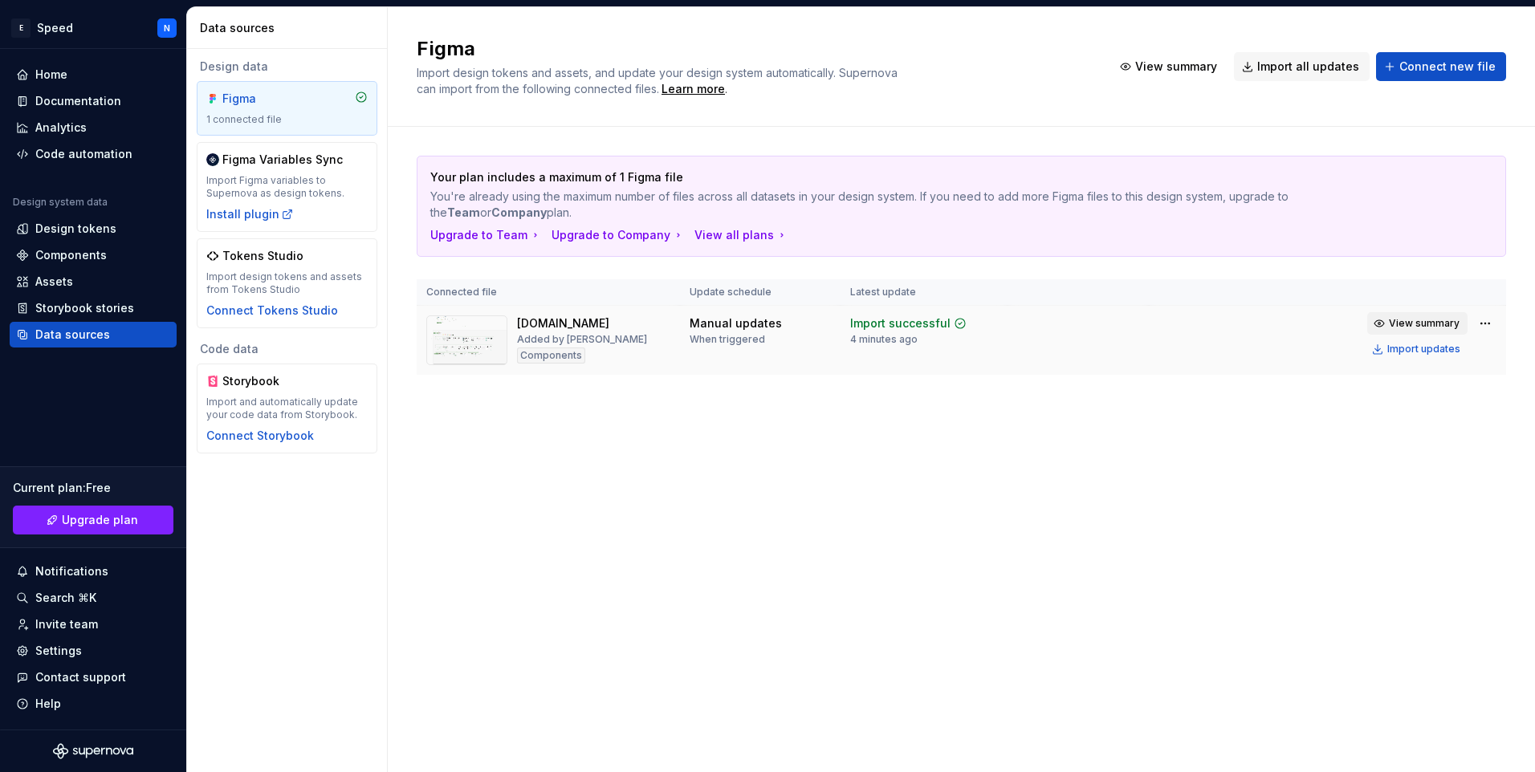
click at [1461, 323] on button "View summary" at bounding box center [1417, 323] width 100 height 22
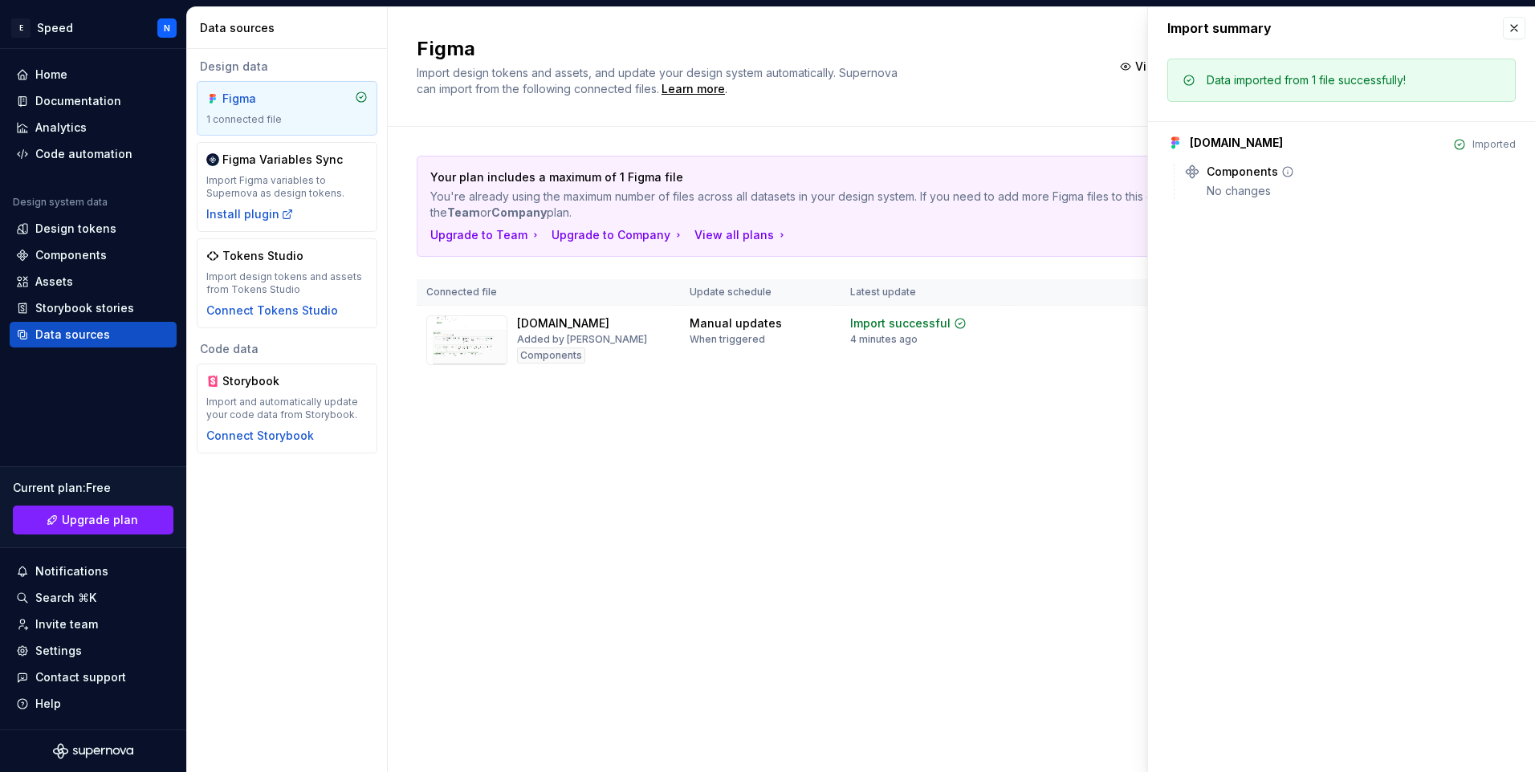
click at [1339, 180] on div "Components No changes" at bounding box center [1360, 181] width 309 height 35
click at [1514, 26] on button "button" at bounding box center [1513, 28] width 22 height 22
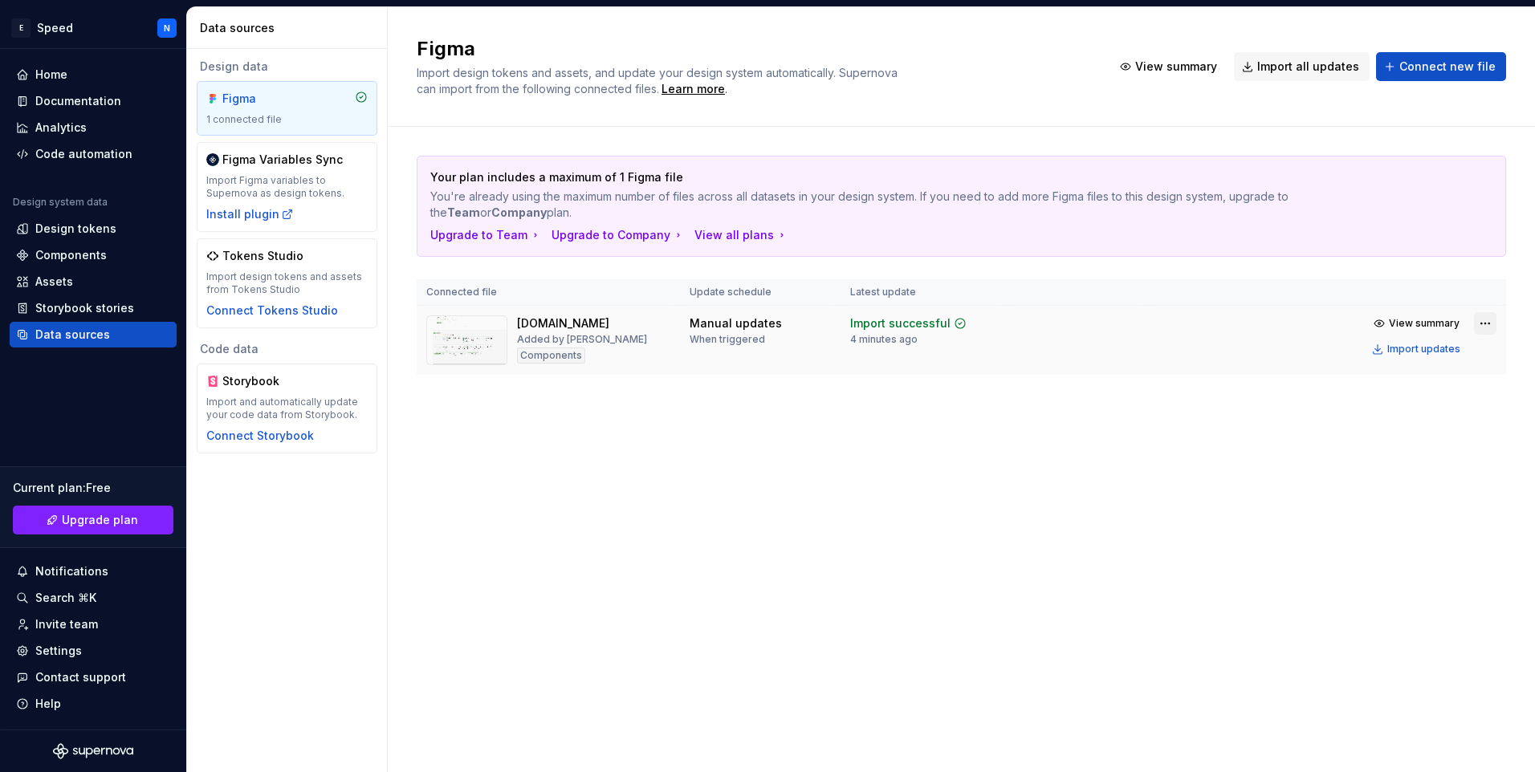
click at [1484, 318] on html "E Speed N Home Documentation Analytics Code automation Design system data Desig…" at bounding box center [767, 386] width 1535 height 772
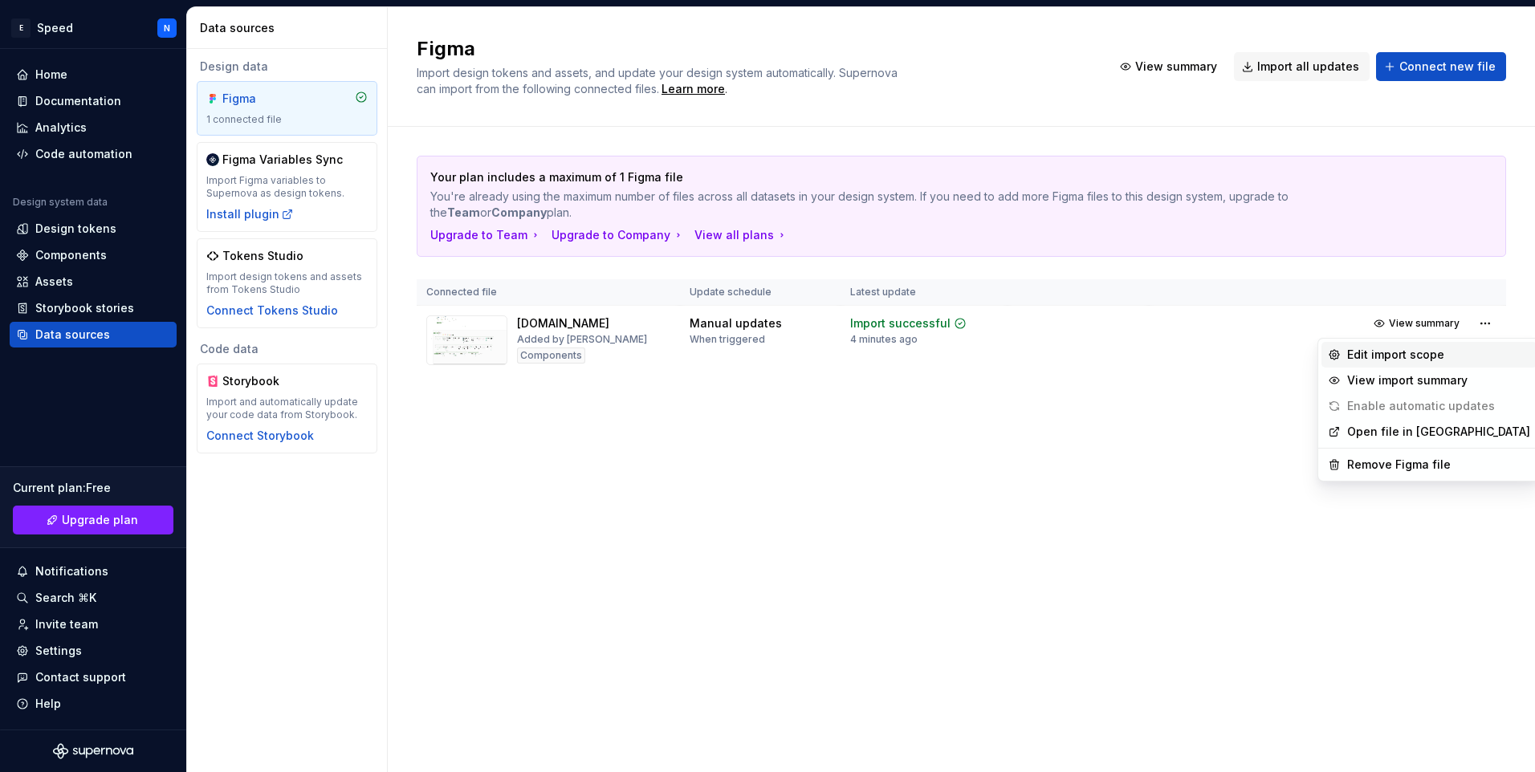
click at [1427, 359] on div "Edit import scope" at bounding box center [1438, 355] width 183 height 16
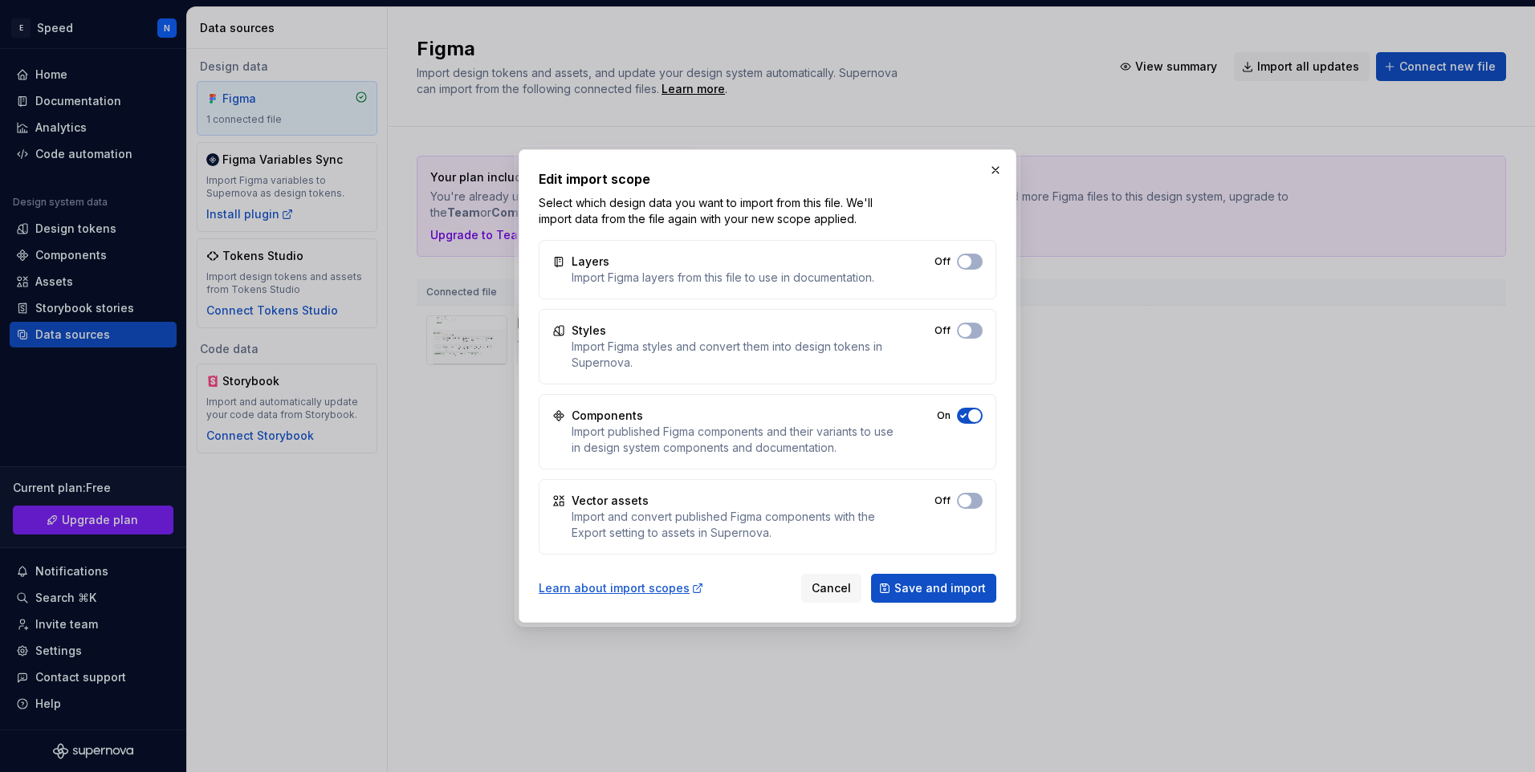
drag, startPoint x: 994, startPoint y: 167, endPoint x: 1002, endPoint y: 166, distance: 8.1
click at [994, 167] on button "button" at bounding box center [995, 170] width 22 height 22
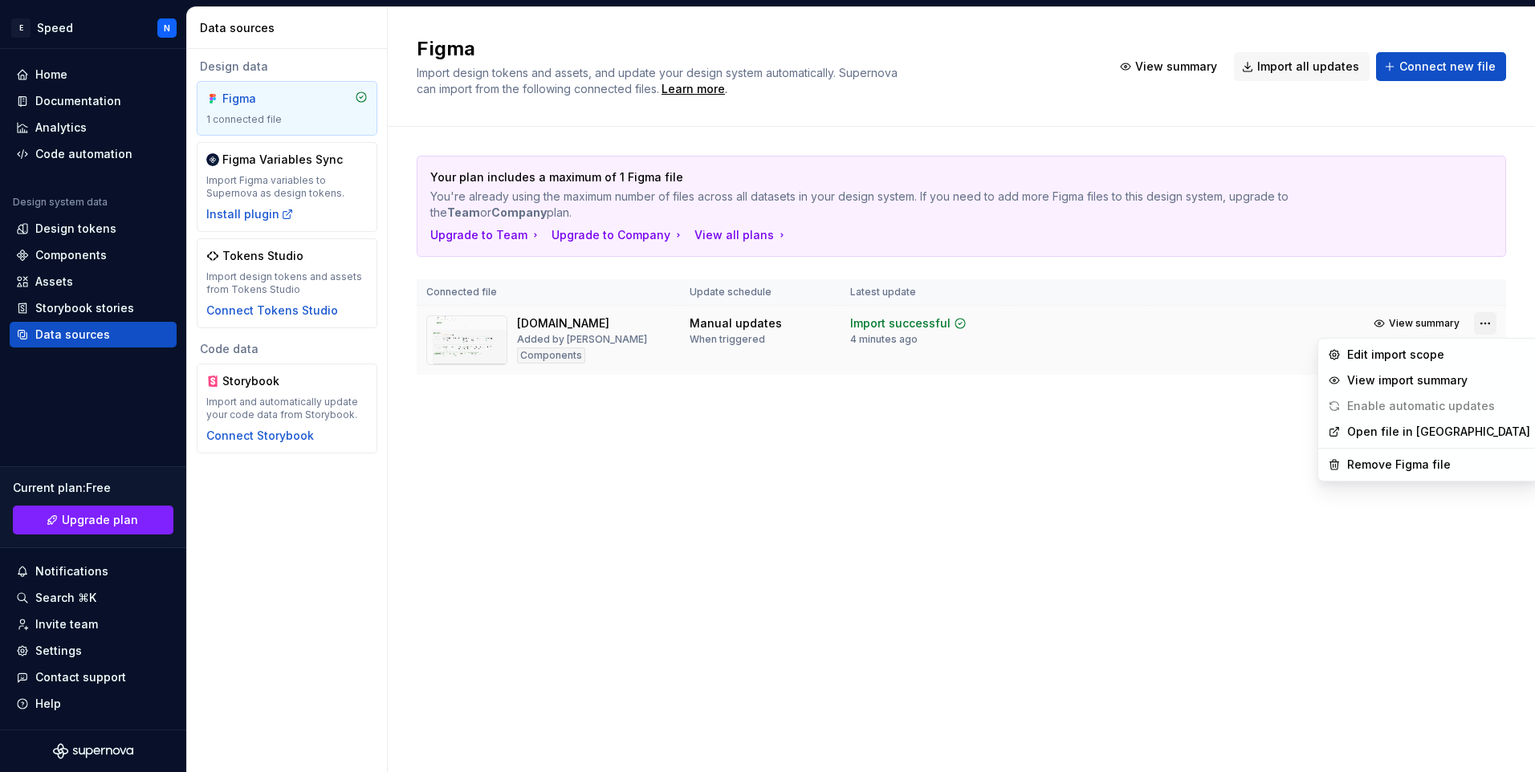
click at [1482, 318] on html "E Speed N Home Documentation Analytics Code automation Design system data Desig…" at bounding box center [767, 386] width 1535 height 772
click at [1410, 380] on div "View import summary" at bounding box center [1438, 380] width 183 height 16
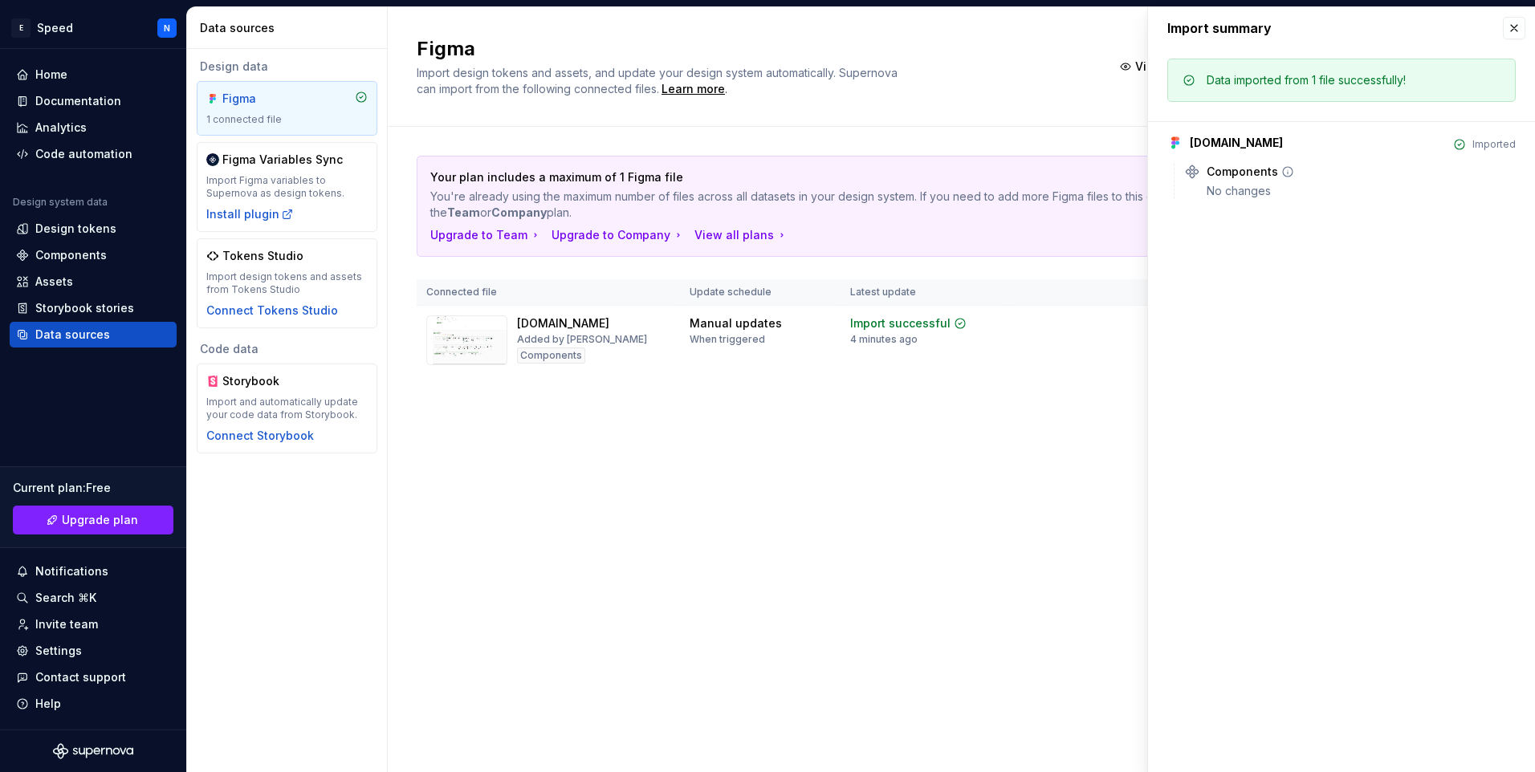
click at [1379, 173] on div "Components" at bounding box center [1360, 172] width 309 height 16
click at [1515, 30] on button "button" at bounding box center [1513, 28] width 22 height 22
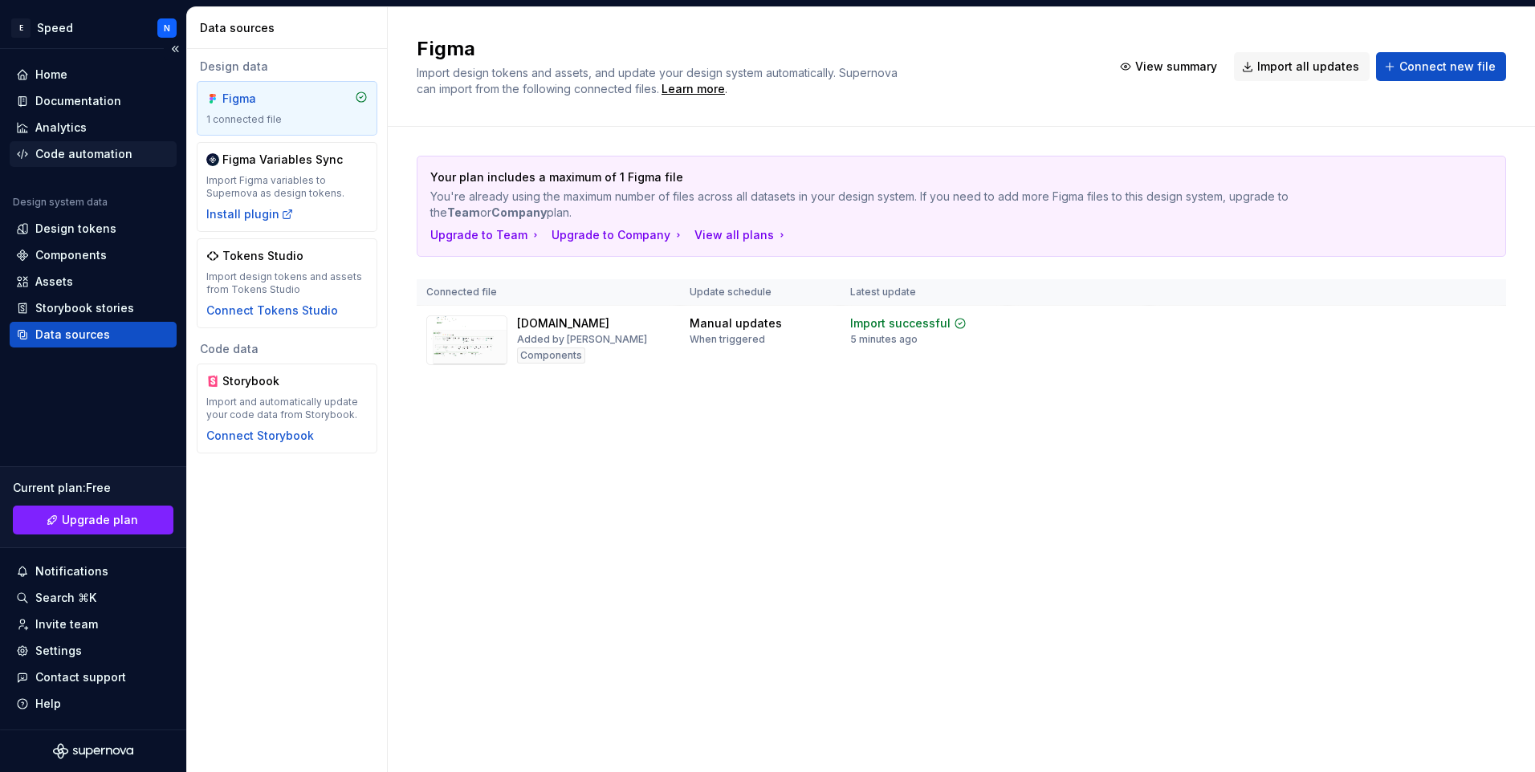
click at [85, 150] on div "Code automation" at bounding box center [83, 154] width 97 height 16
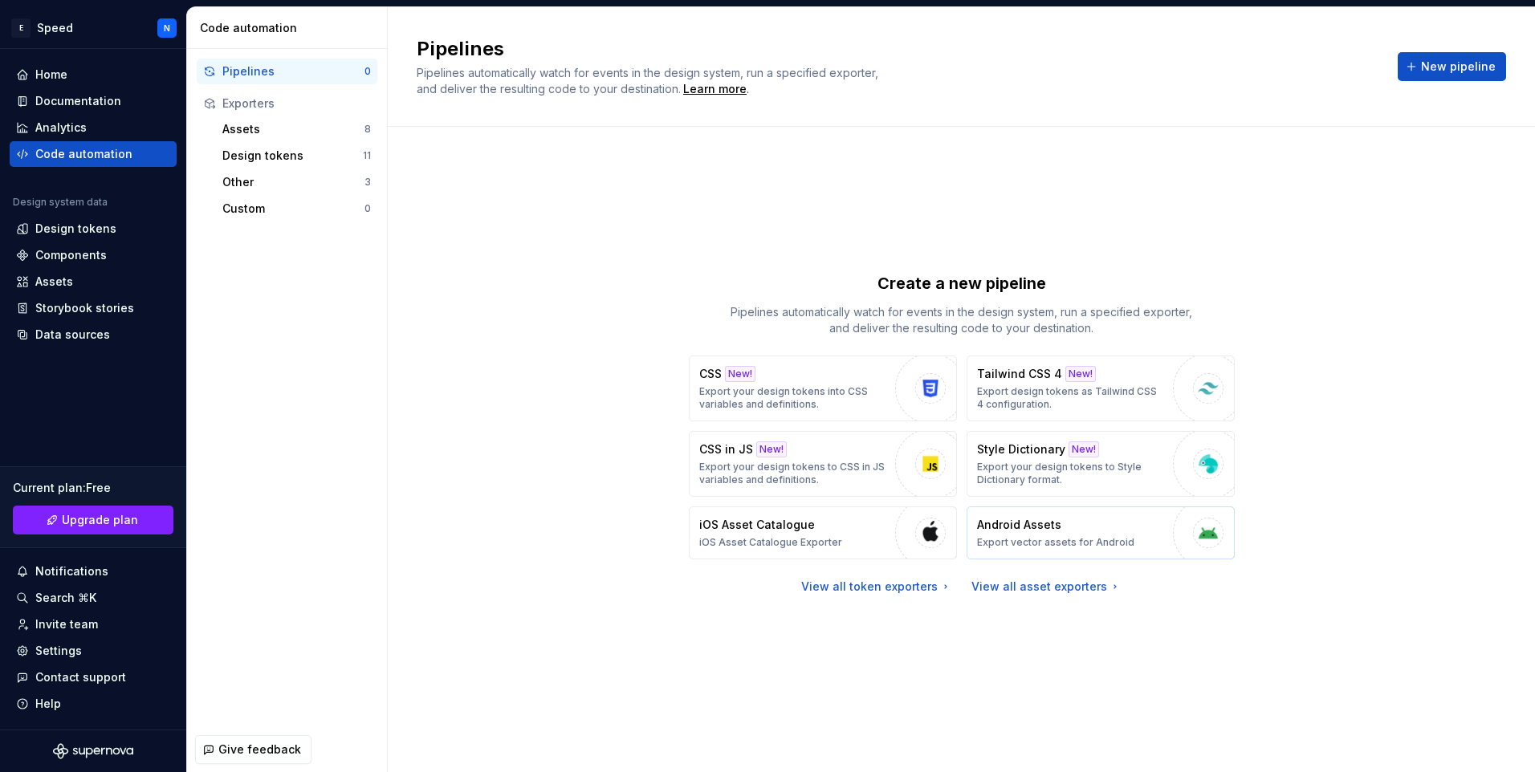
click at [1076, 539] on p "Export vector assets for Android" at bounding box center [1055, 542] width 157 height 13
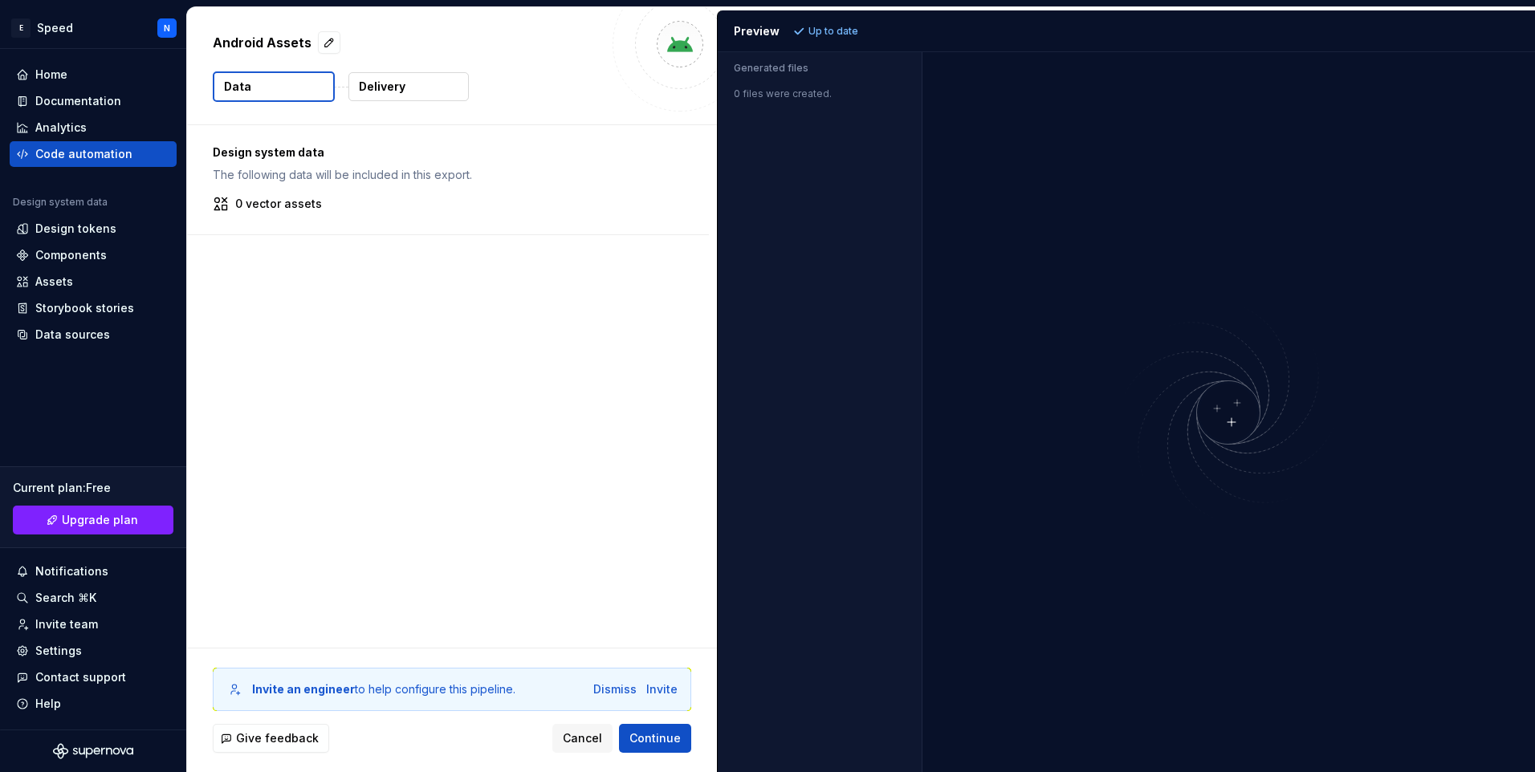
click at [298, 203] on p "0 vector assets" at bounding box center [278, 204] width 87 height 16
click at [306, 358] on div "Design system data The following data will be included in this export. 0 vector…" at bounding box center [452, 386] width 530 height 522
click at [93, 226] on div "Design tokens" at bounding box center [75, 229] width 81 height 16
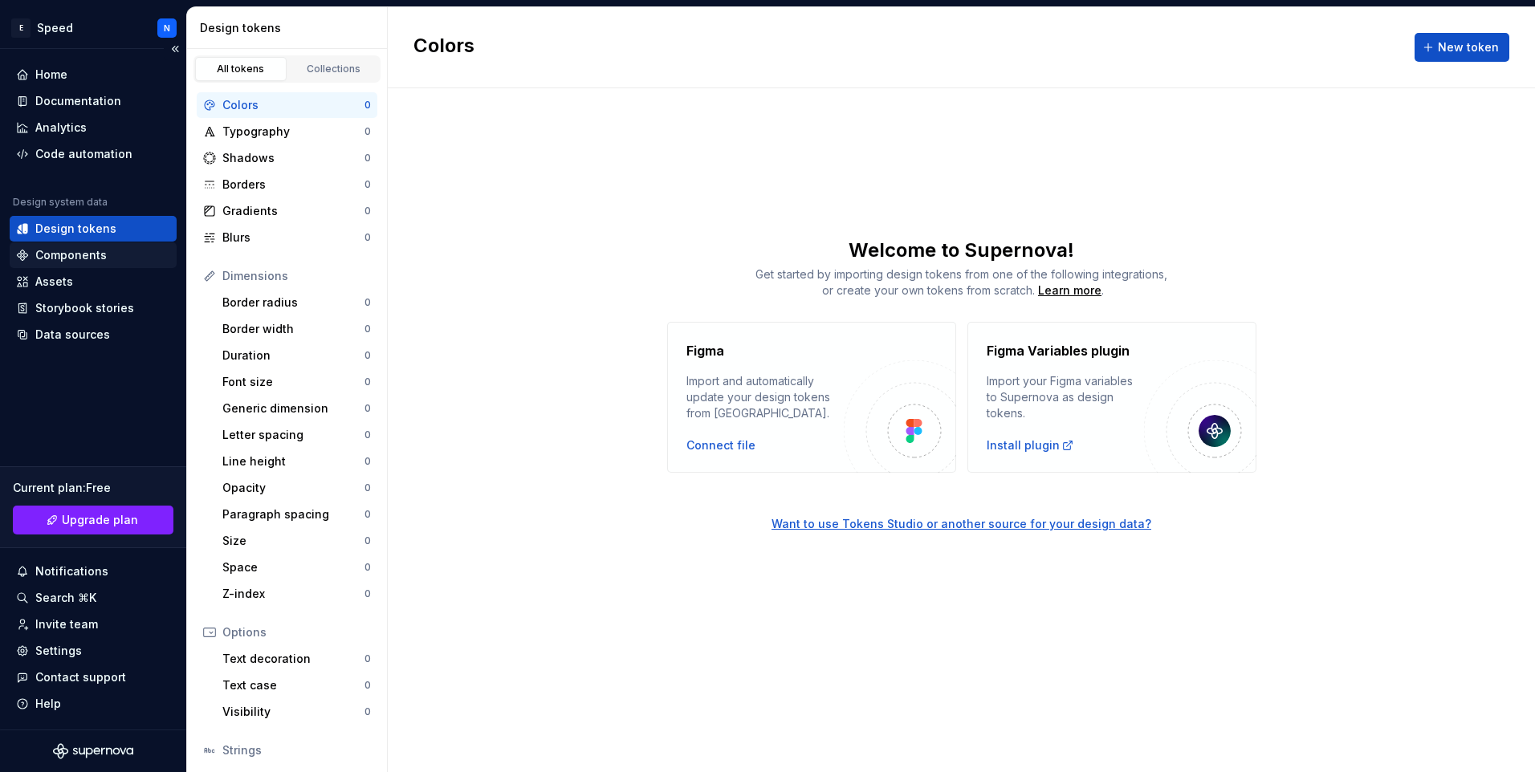
click at [83, 258] on div "Components" at bounding box center [70, 255] width 71 height 16
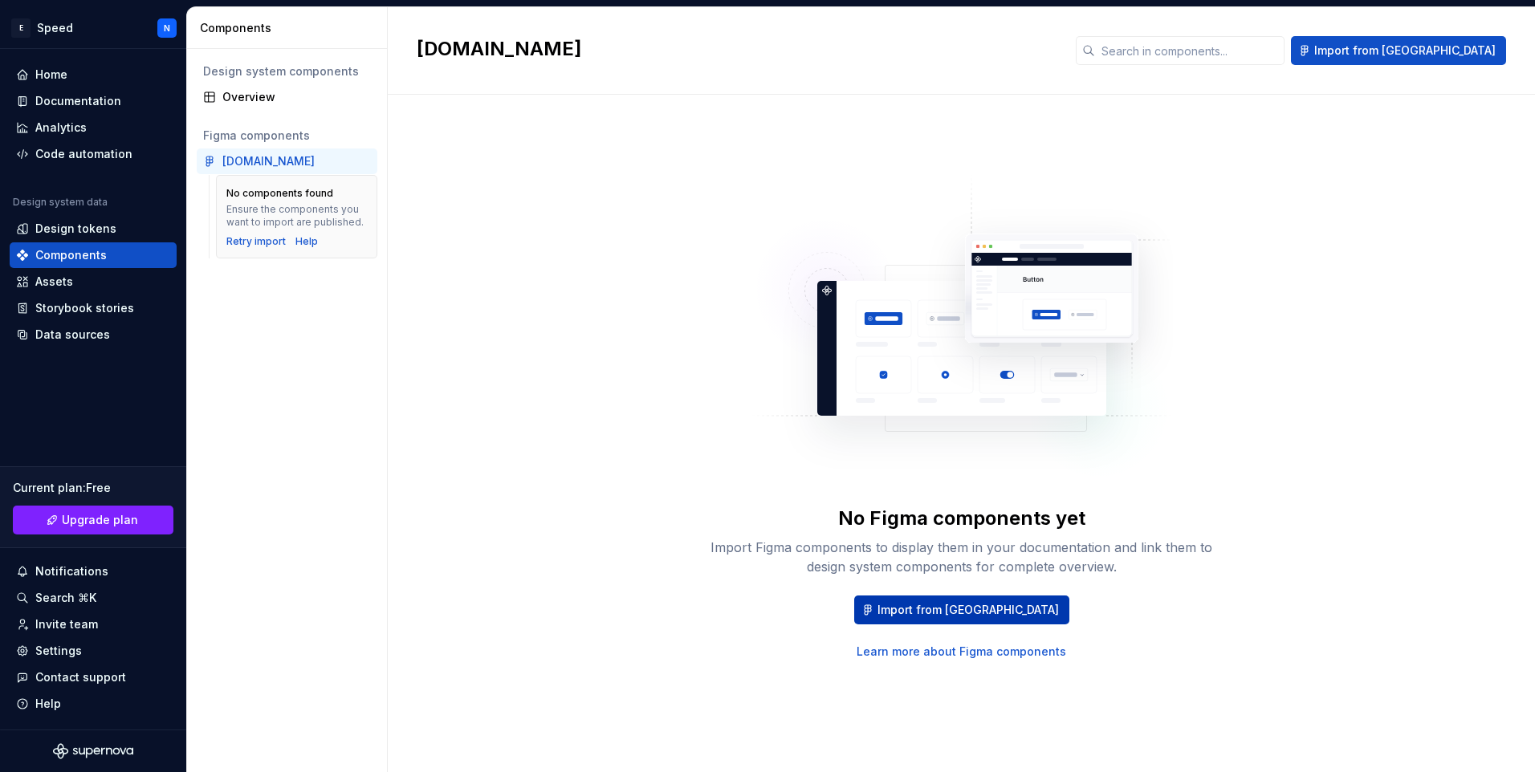
click at [970, 620] on button "Import from [GEOGRAPHIC_DATA]" at bounding box center [961, 610] width 215 height 29
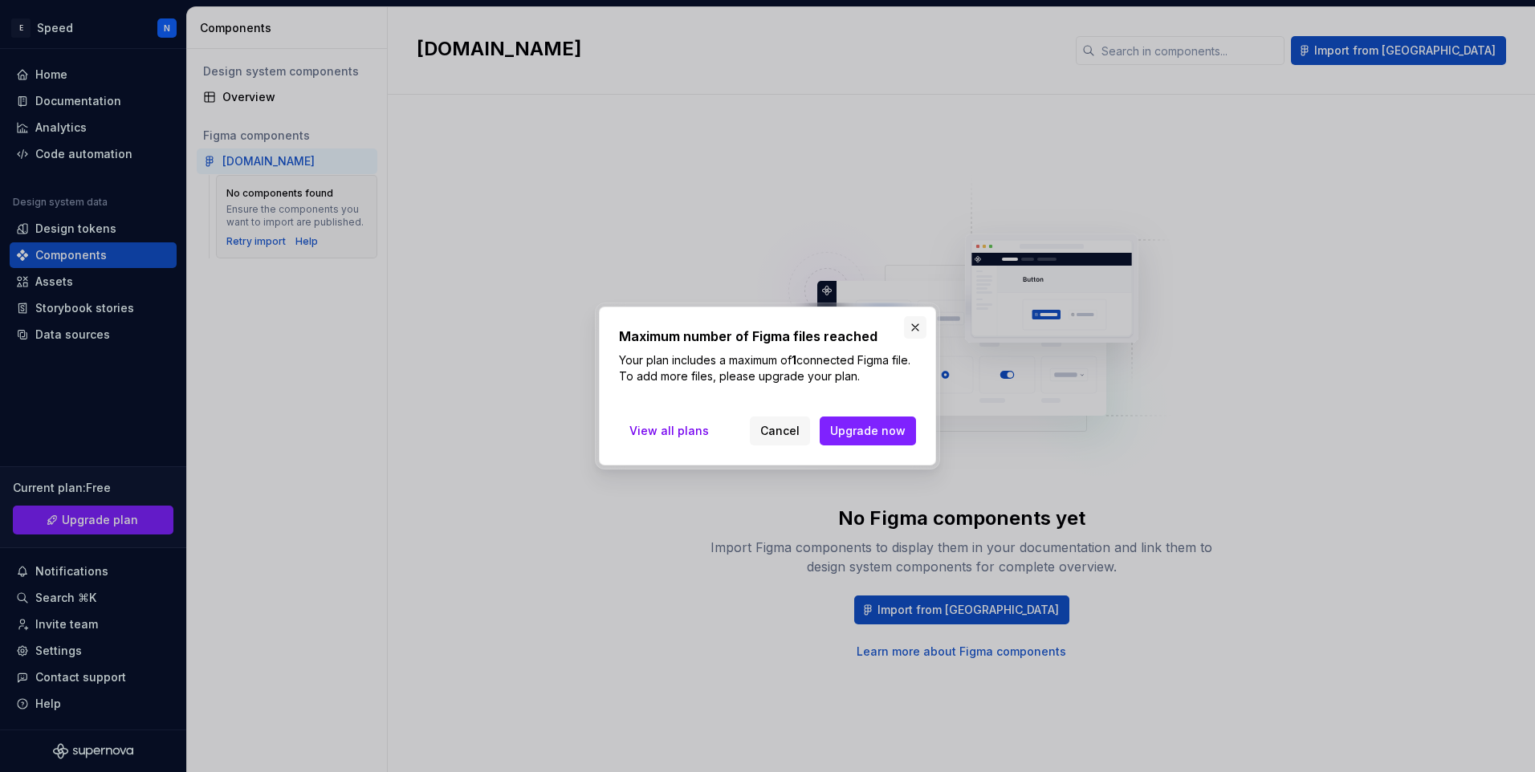
click at [913, 337] on button "button" at bounding box center [915, 327] width 22 height 22
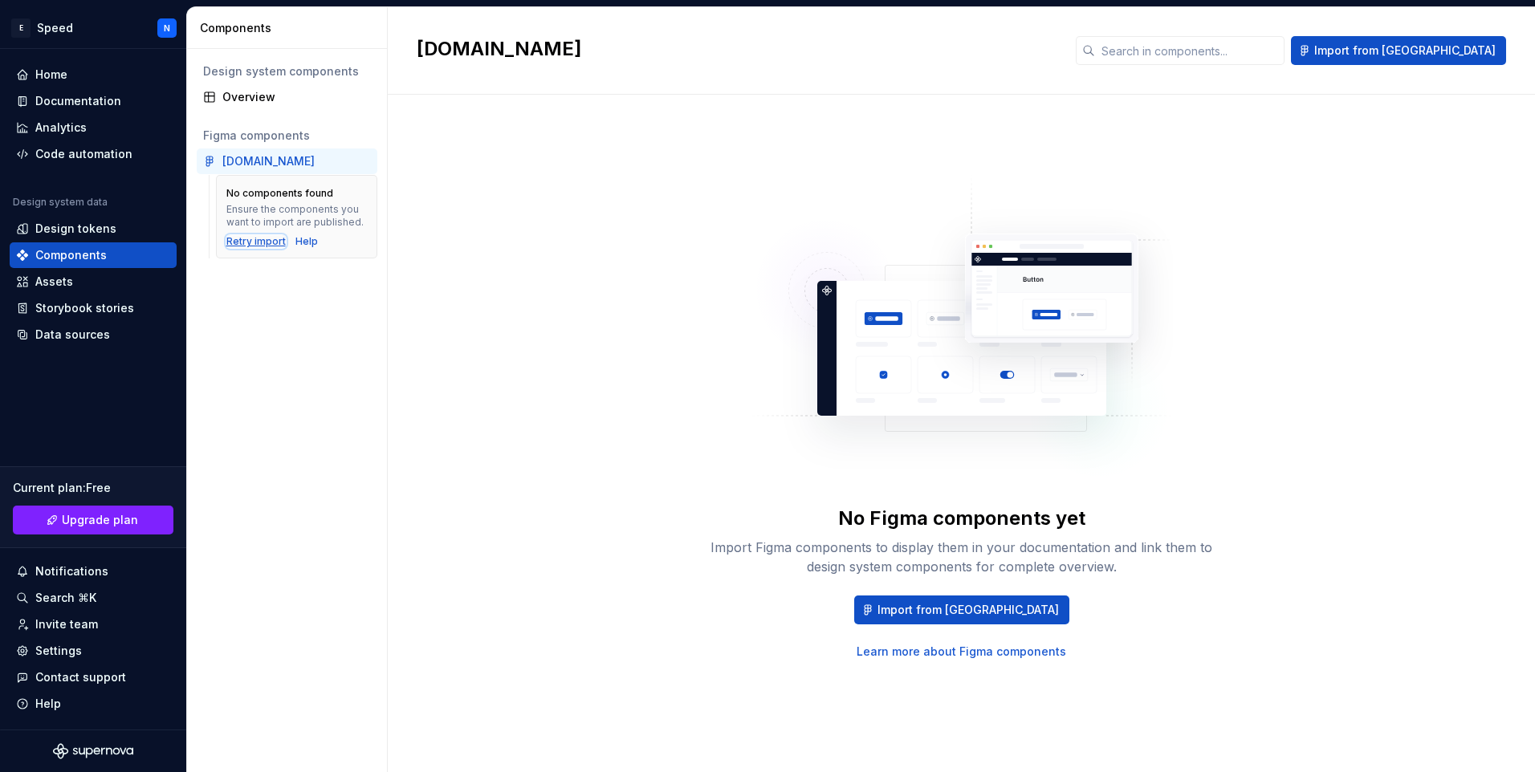
click at [262, 241] on div "Retry import" at bounding box center [255, 241] width 59 height 13
click at [95, 345] on div "Data sources" at bounding box center [93, 335] width 167 height 26
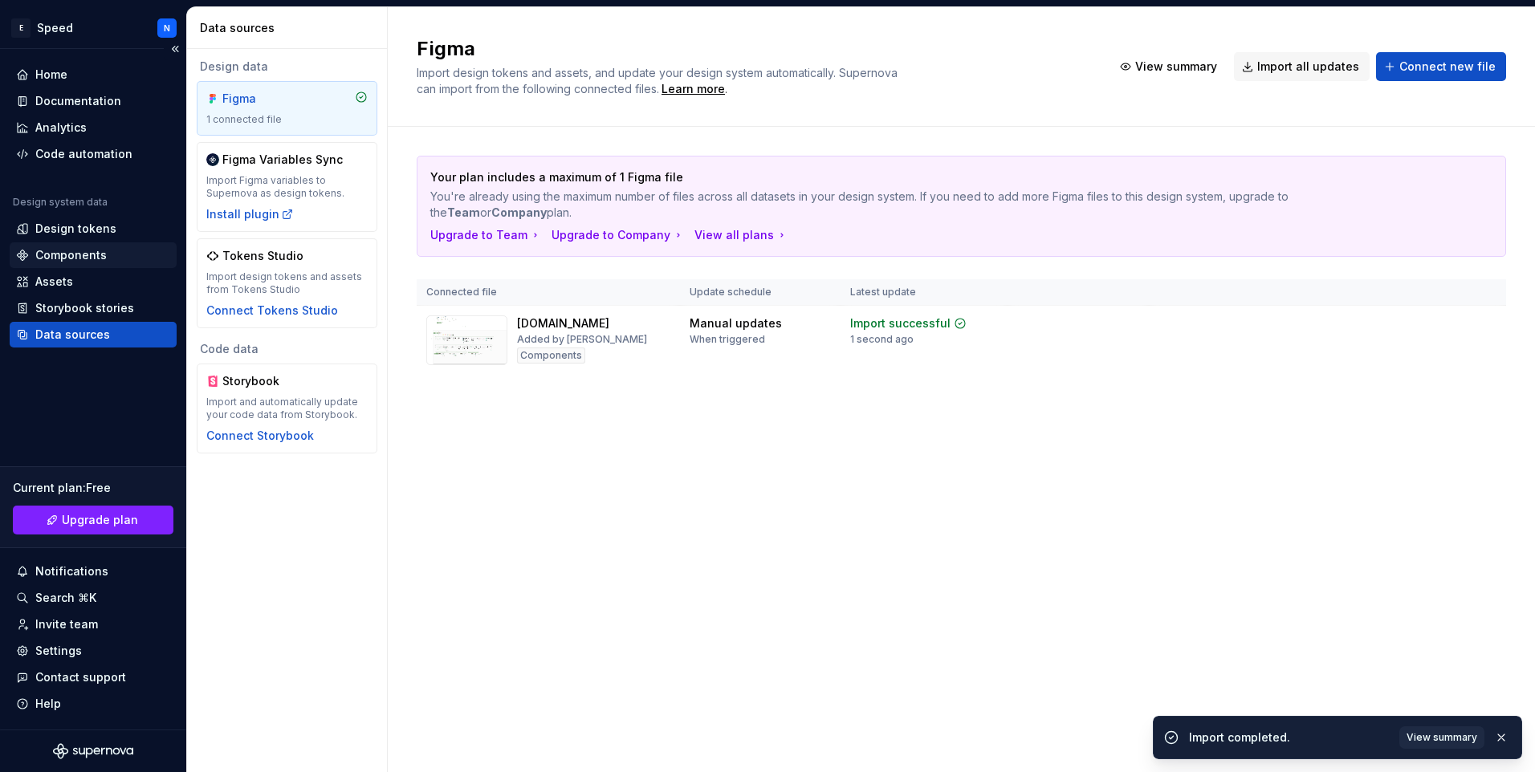
click at [83, 250] on div "Components" at bounding box center [70, 255] width 71 height 16
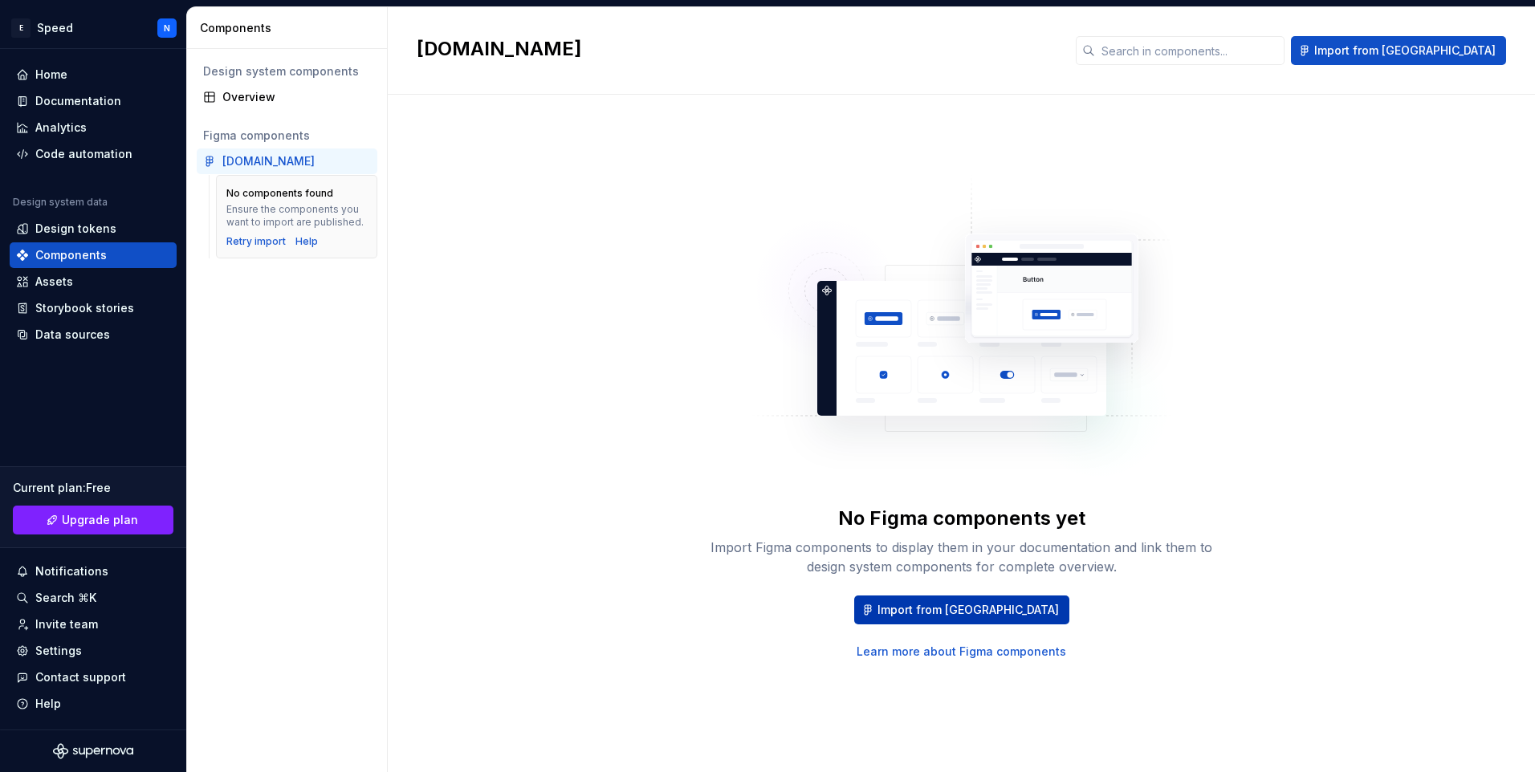
click at [962, 610] on span "Import from [GEOGRAPHIC_DATA]" at bounding box center [967, 610] width 181 height 16
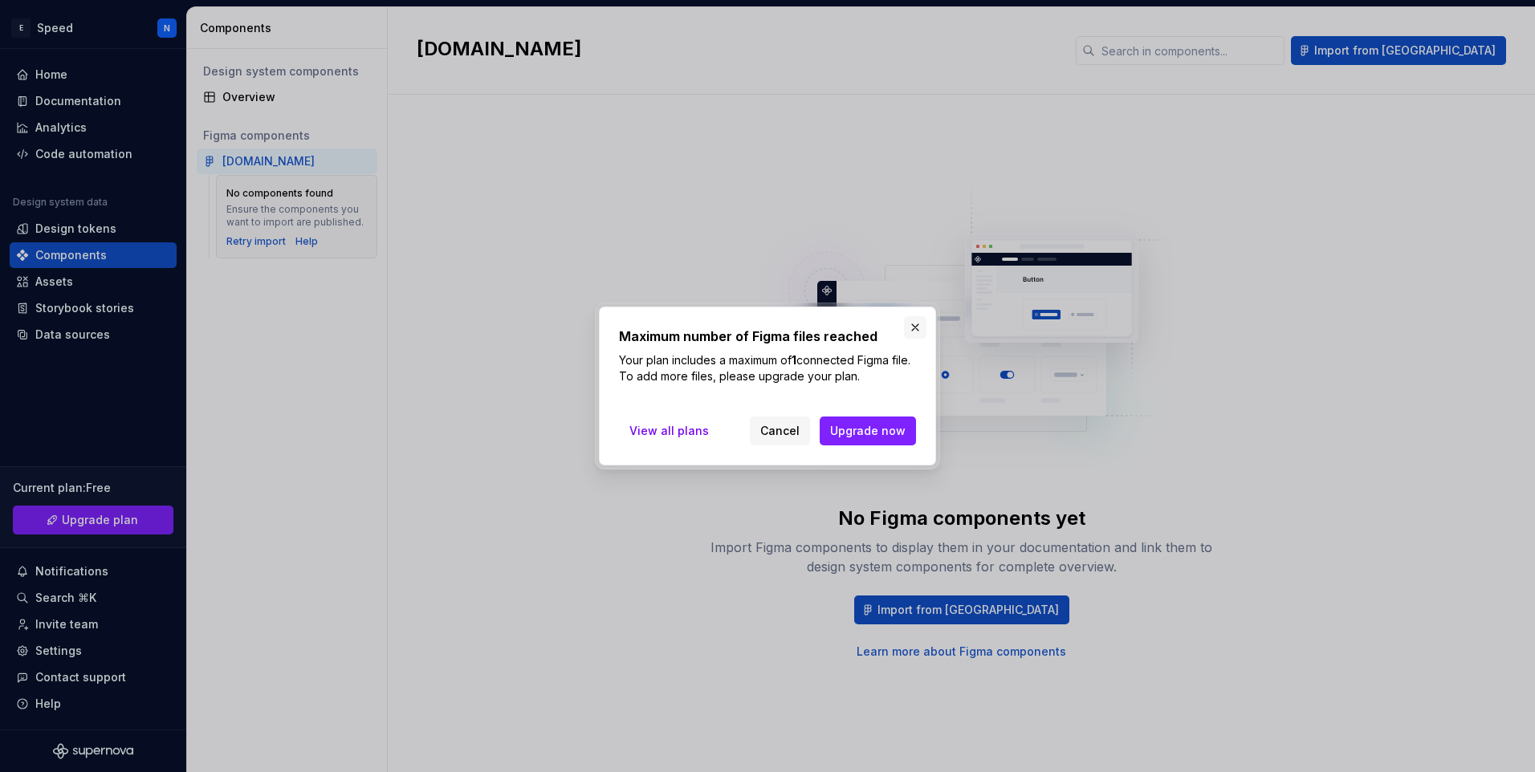
click at [917, 325] on button "button" at bounding box center [915, 327] width 22 height 22
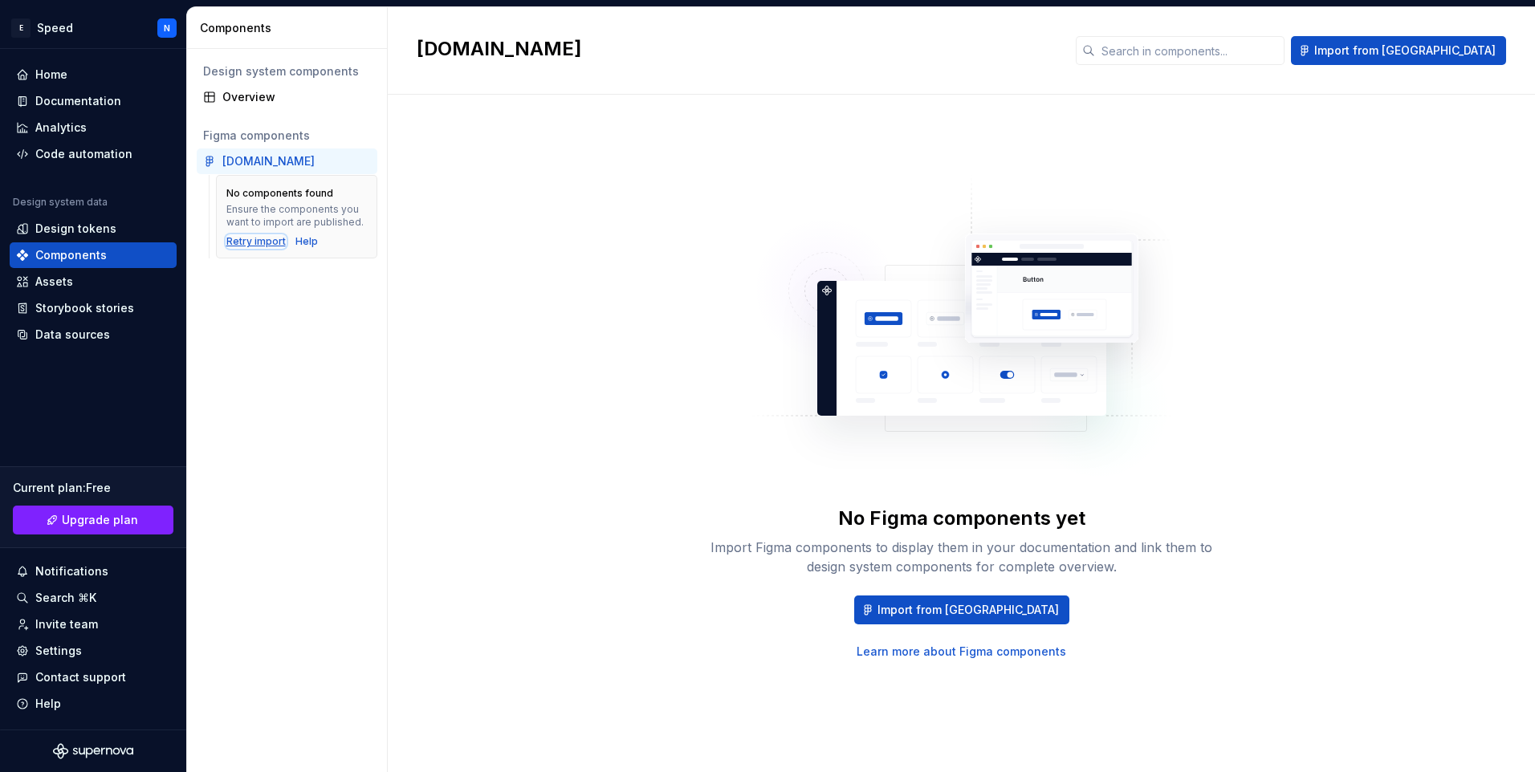
click at [262, 238] on div "Retry import" at bounding box center [255, 241] width 59 height 13
click at [73, 225] on div "Design tokens" at bounding box center [75, 229] width 81 height 16
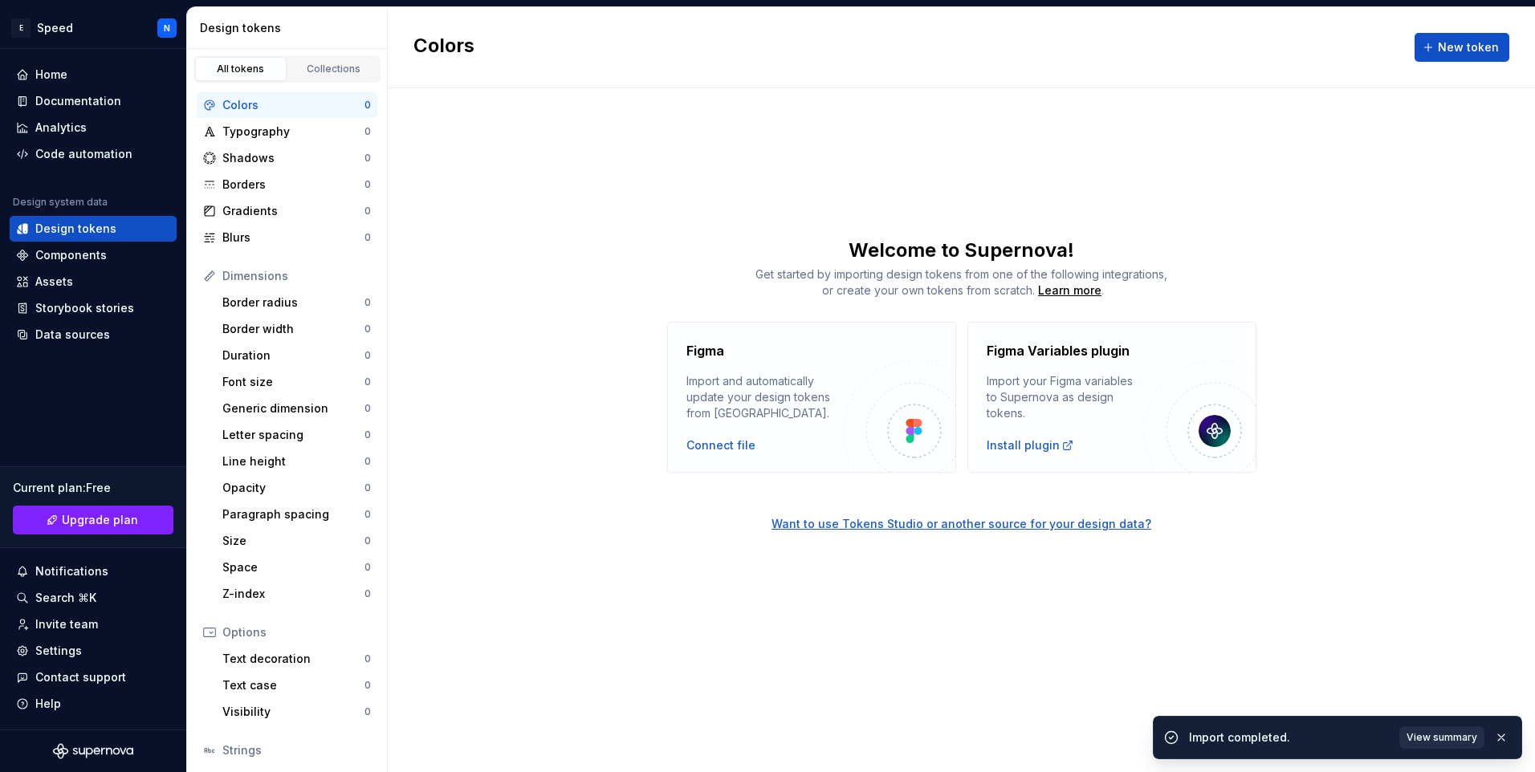
click at [1441, 742] on span "View summary" at bounding box center [1441, 737] width 71 height 13
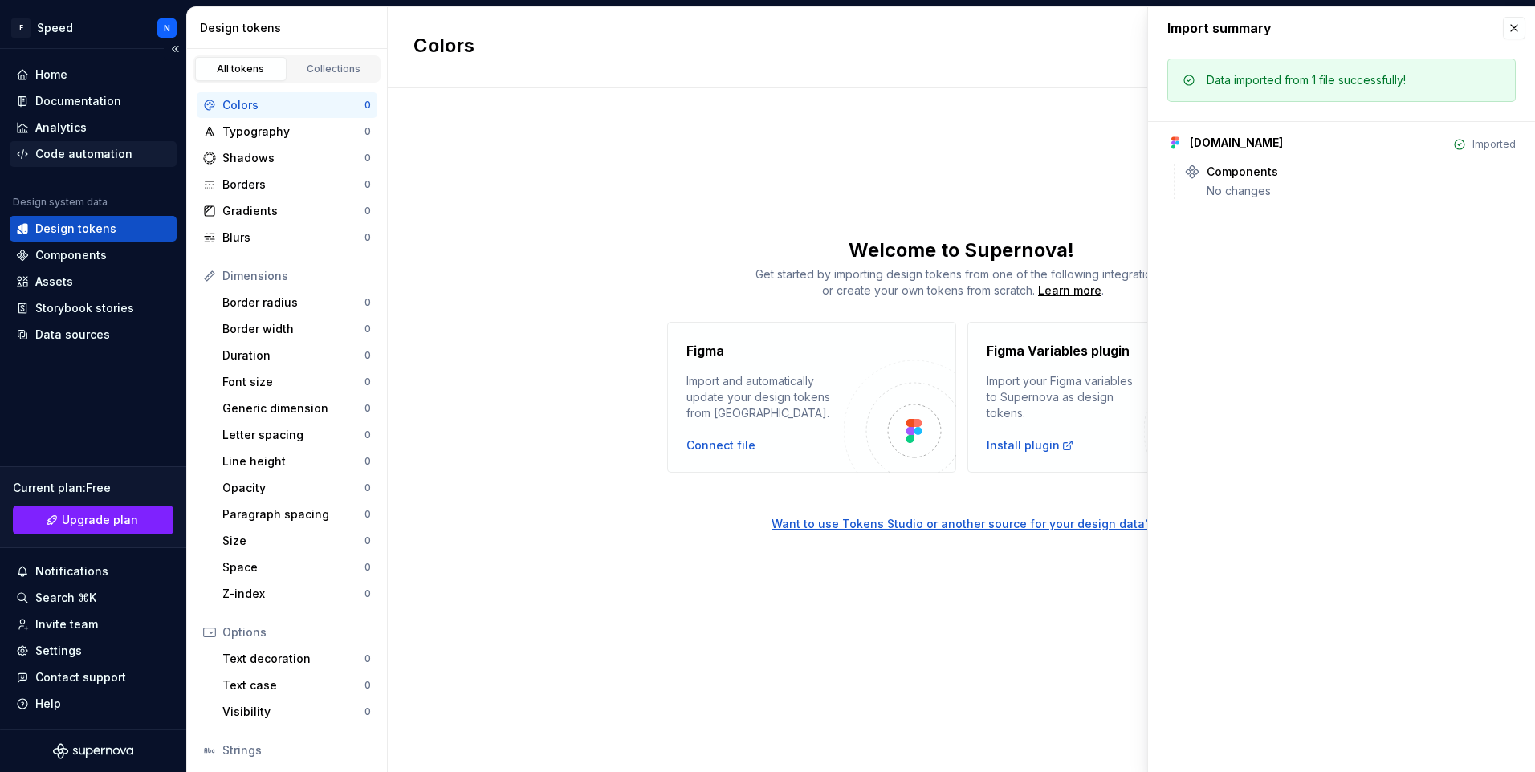
click at [92, 148] on div "Code automation" at bounding box center [83, 154] width 97 height 16
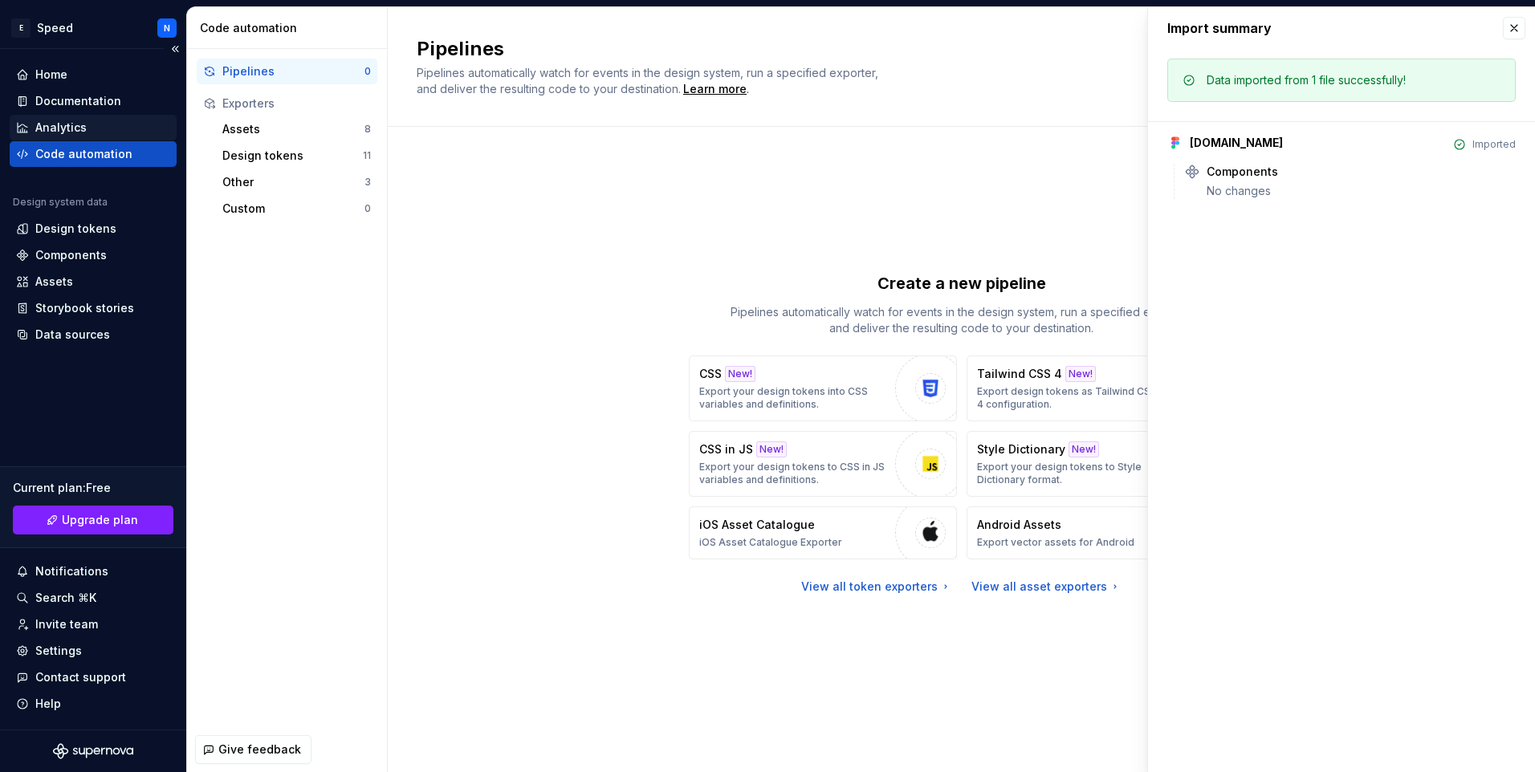
click at [87, 122] on div "Analytics" at bounding box center [93, 128] width 154 height 16
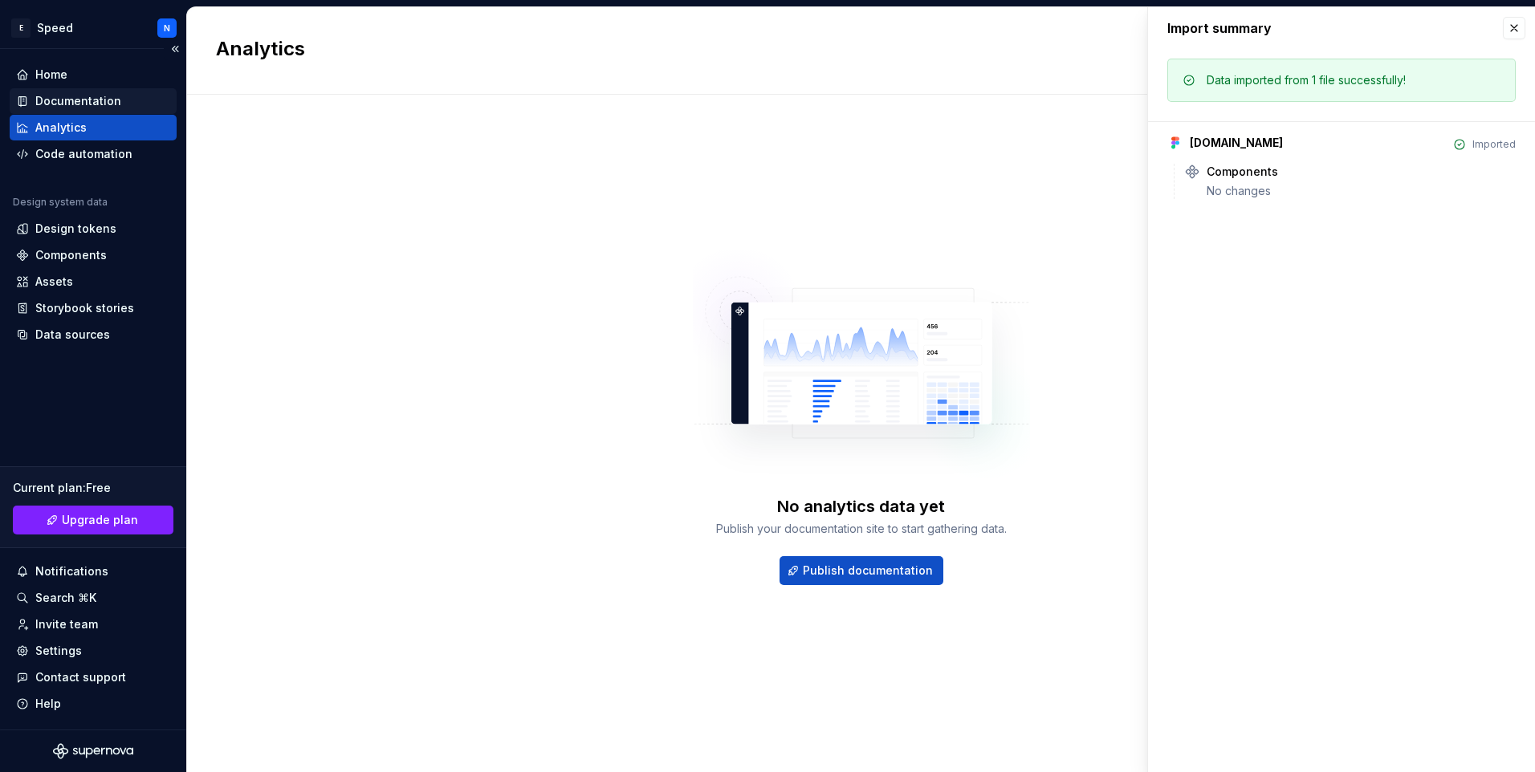
click at [92, 103] on div "Documentation" at bounding box center [78, 101] width 86 height 16
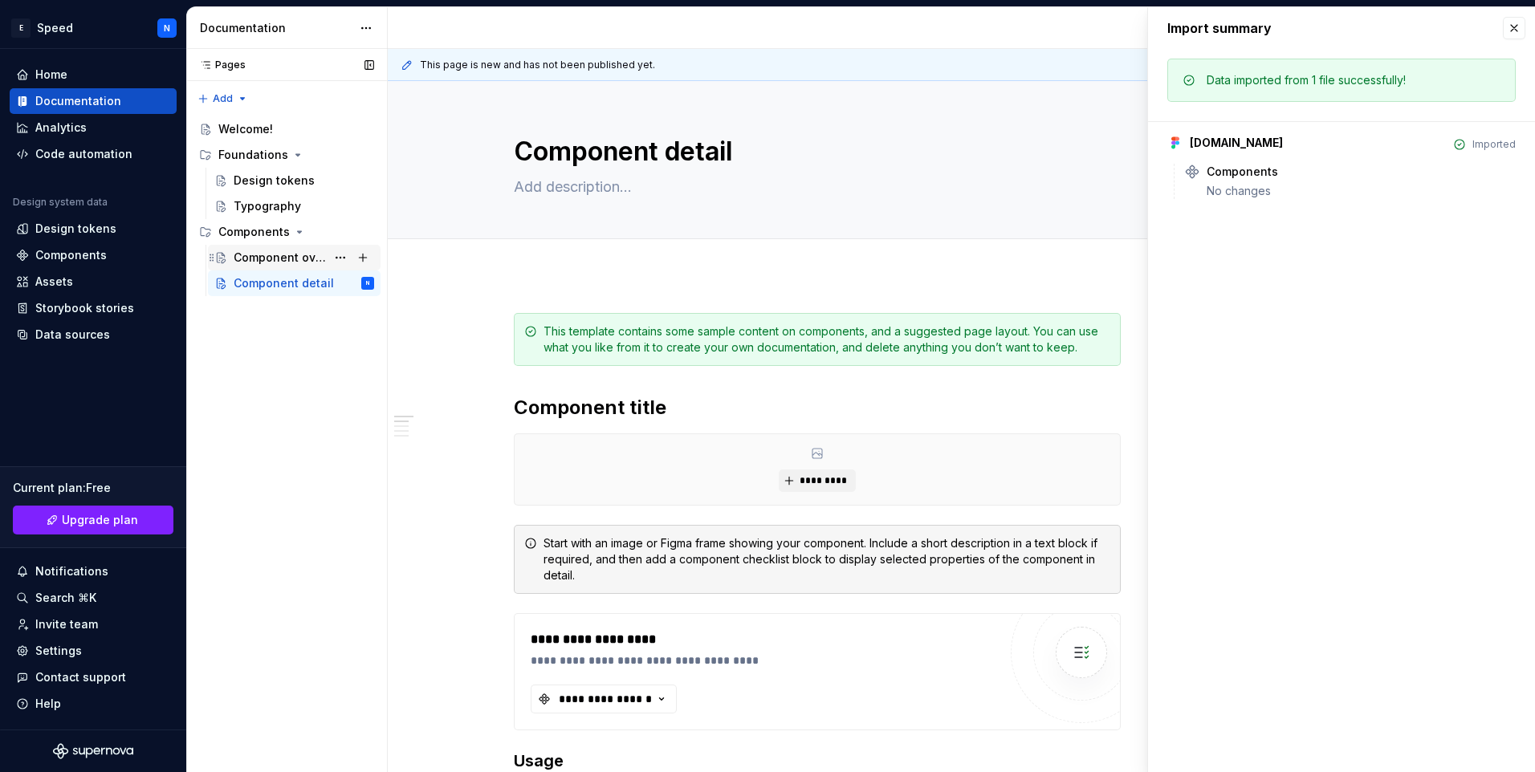
click at [309, 258] on div "Component overview" at bounding box center [280, 258] width 92 height 16
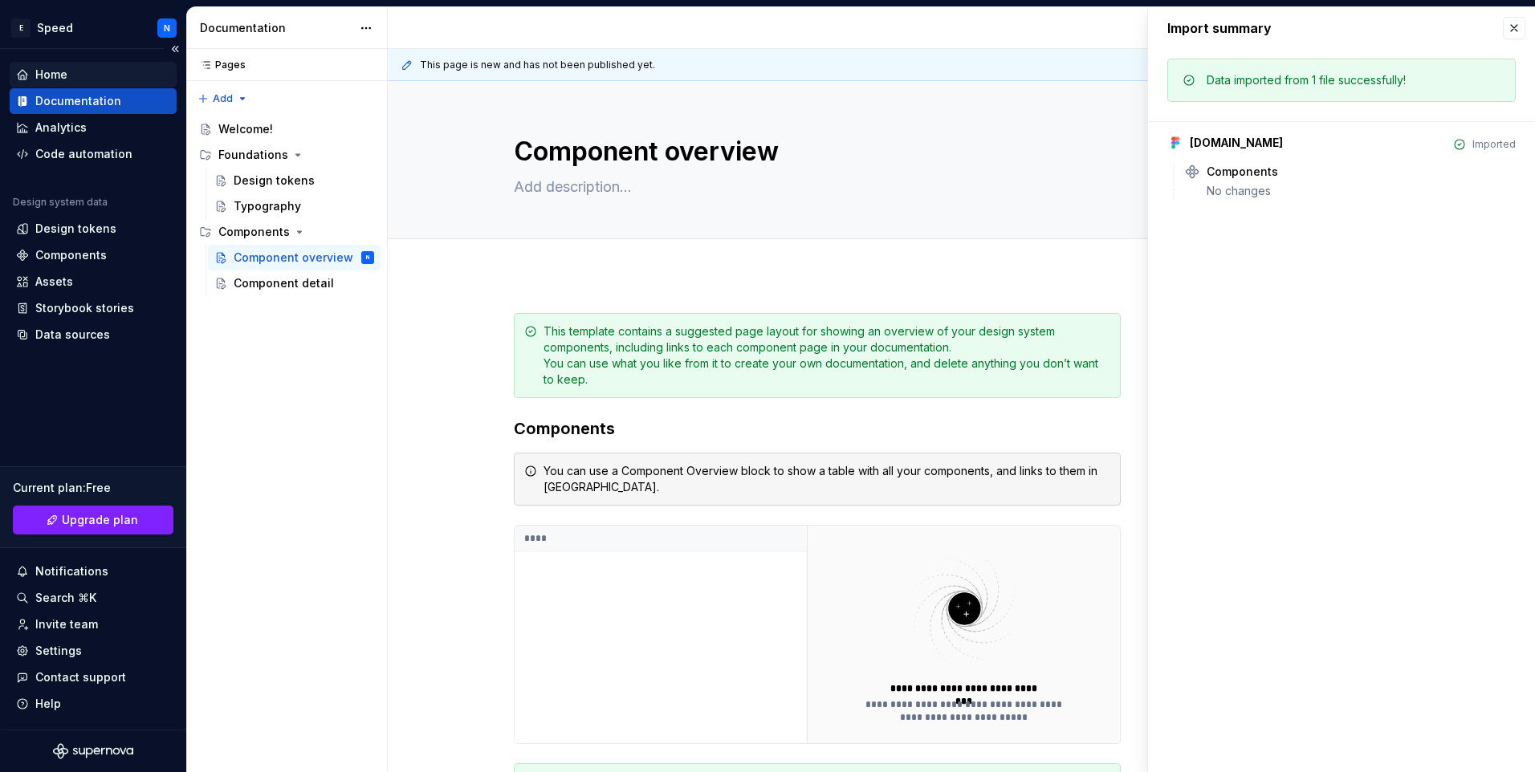
type textarea "*"
click at [93, 79] on div "Home" at bounding box center [93, 75] width 154 height 16
